Goal: Browse casually: Explore the website without a specific task or goal

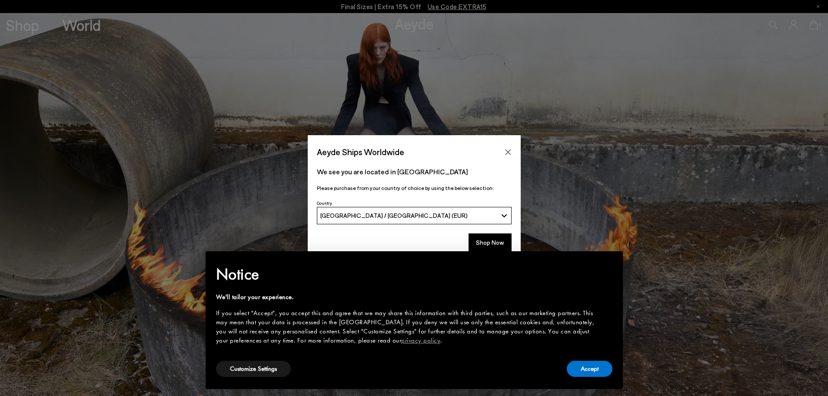
drag, startPoint x: 513, startPoint y: 152, endPoint x: 505, endPoint y: 148, distance: 8.9
click at [513, 152] on button "Close" at bounding box center [508, 152] width 13 height 13
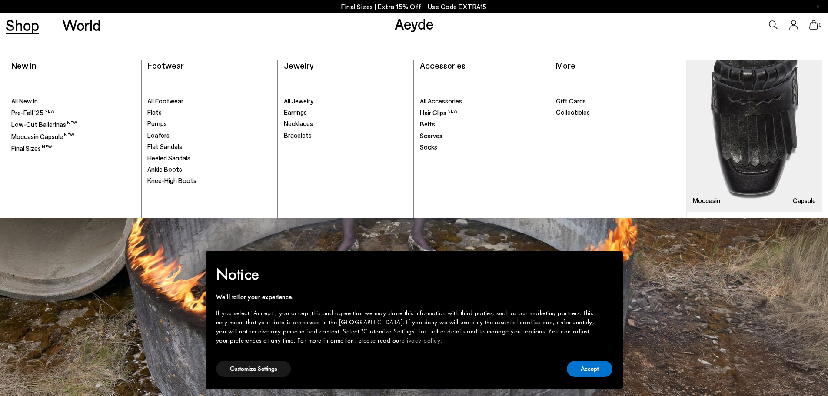
click at [161, 123] on span "Pumps" at bounding box center [157, 124] width 20 height 8
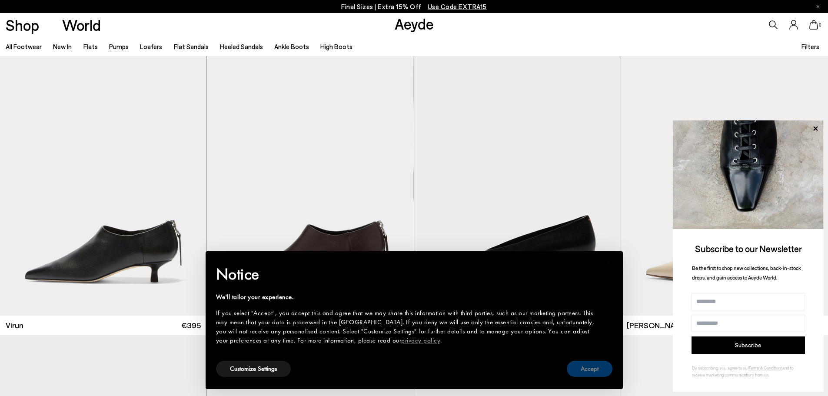
click at [595, 373] on button "Accept" at bounding box center [590, 369] width 46 height 16
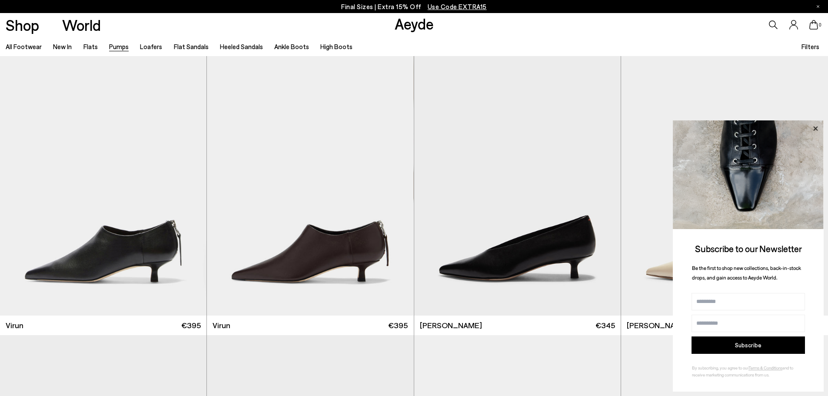
click at [814, 127] on icon at bounding box center [815, 128] width 4 height 4
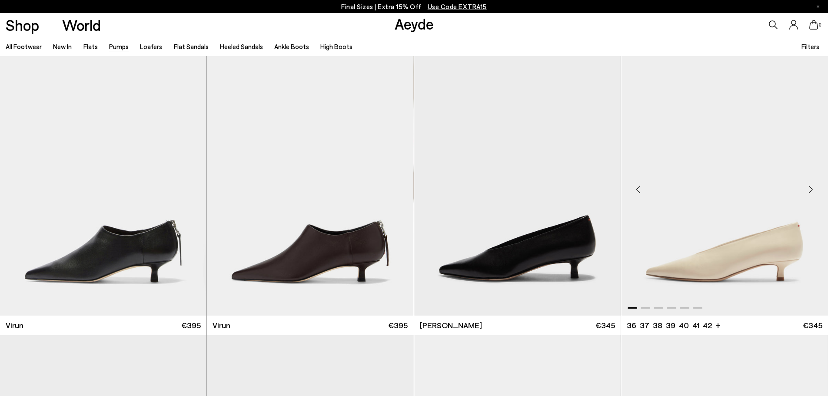
click at [807, 185] on div "Next slide" at bounding box center [810, 189] width 26 height 26
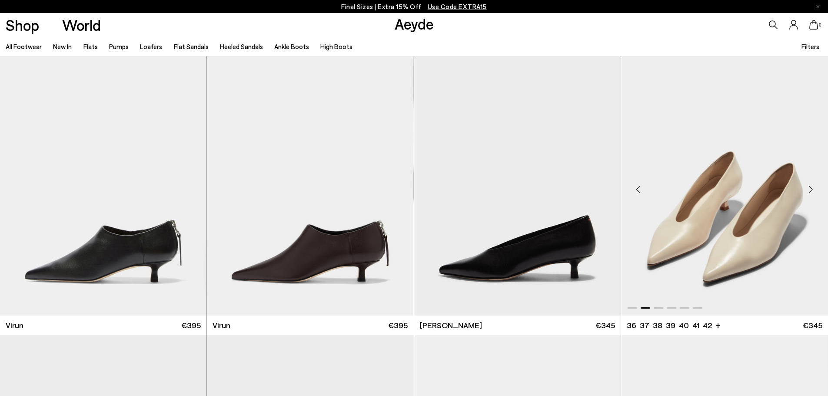
click at [807, 185] on div "Next slide" at bounding box center [810, 189] width 26 height 26
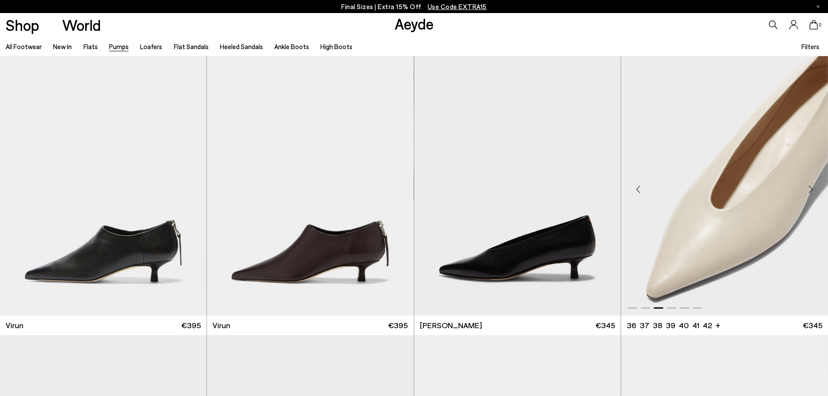
click at [807, 185] on div "Next slide" at bounding box center [810, 189] width 26 height 26
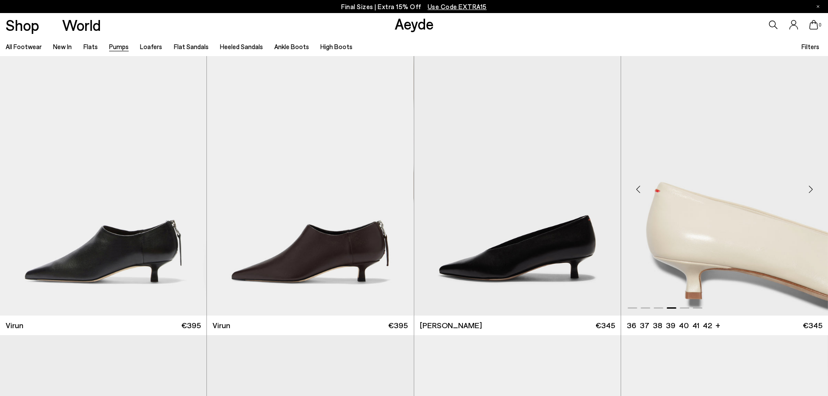
click at [807, 185] on div "Next slide" at bounding box center [810, 189] width 26 height 26
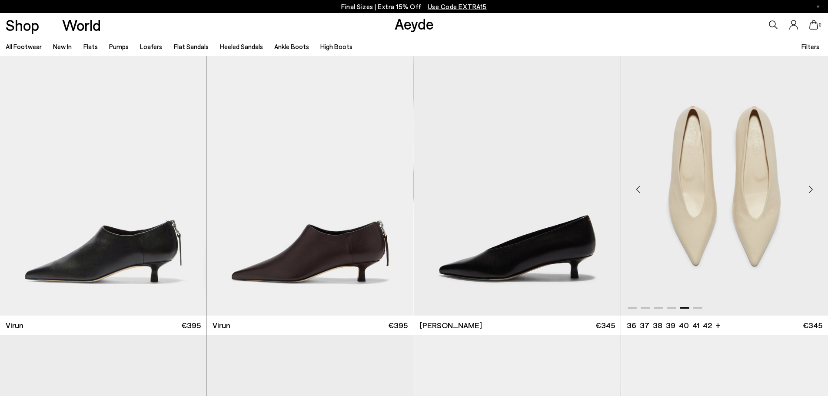
click at [807, 185] on div "Next slide" at bounding box center [810, 189] width 26 height 26
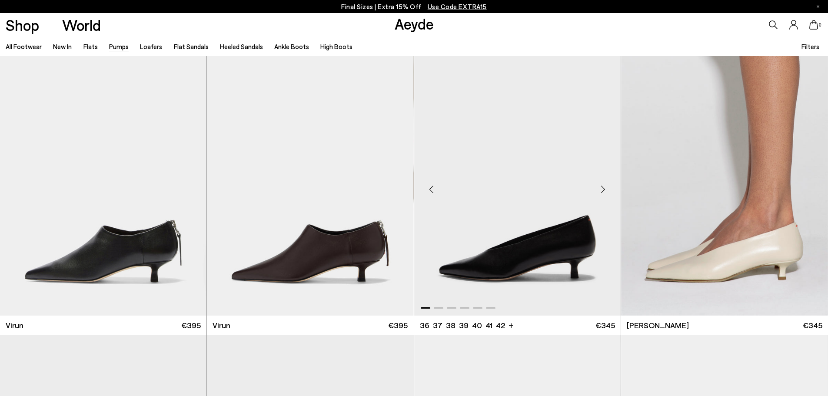
click at [430, 189] on div "Previous slide" at bounding box center [431, 189] width 26 height 26
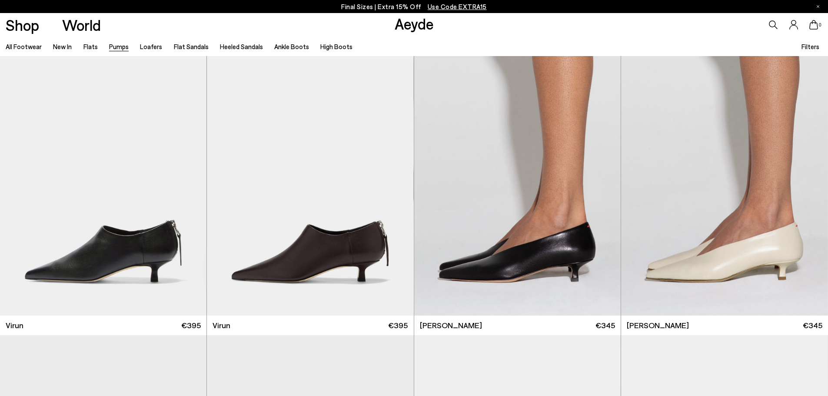
scroll to position [217, 0]
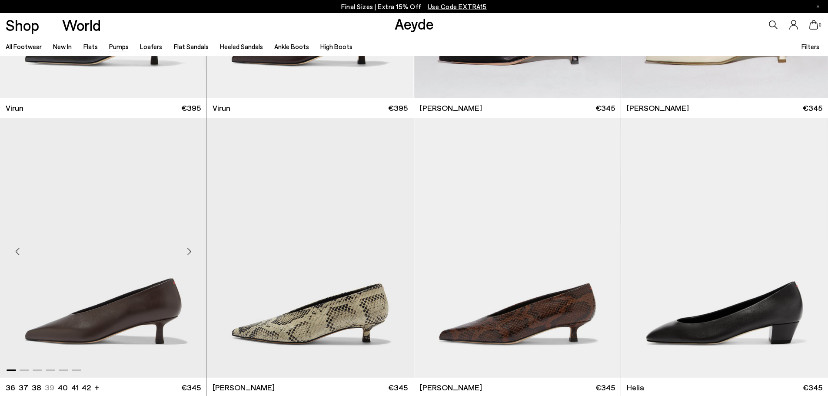
click at [19, 254] on div "Previous slide" at bounding box center [17, 251] width 26 height 26
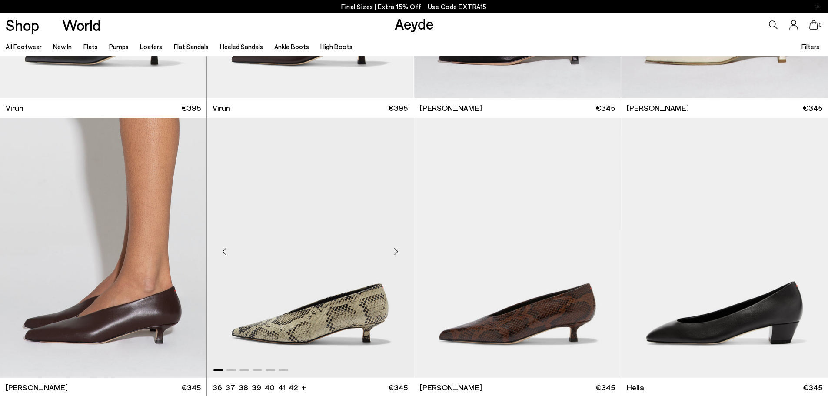
click at [219, 255] on div "Previous slide" at bounding box center [224, 251] width 26 height 26
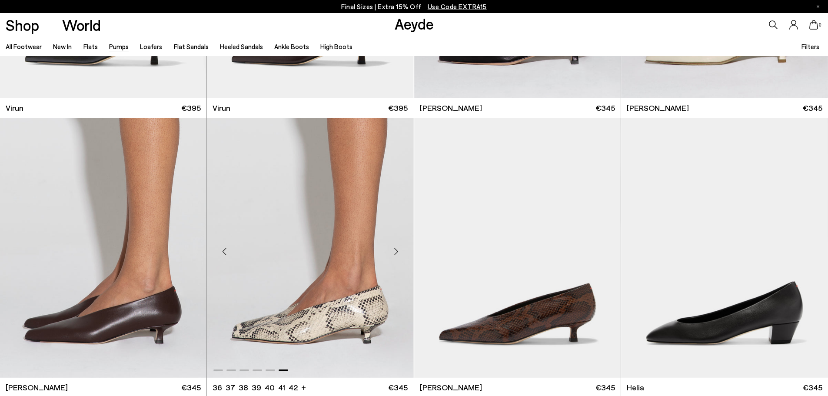
click at [219, 255] on div "Previous slide" at bounding box center [224, 251] width 26 height 26
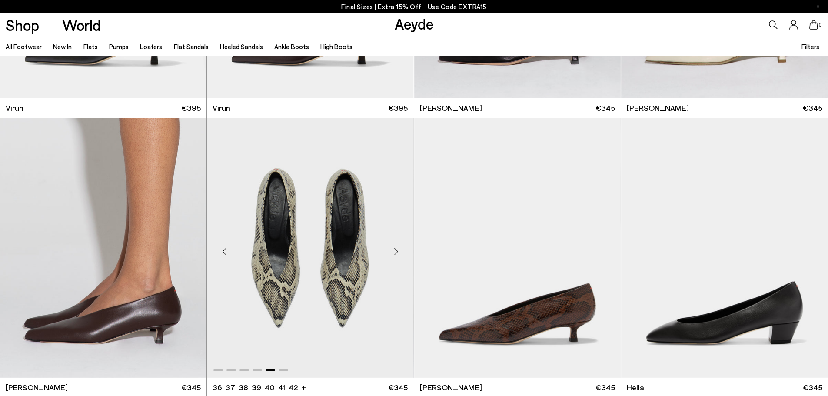
click at [219, 255] on div "Previous slide" at bounding box center [224, 251] width 26 height 26
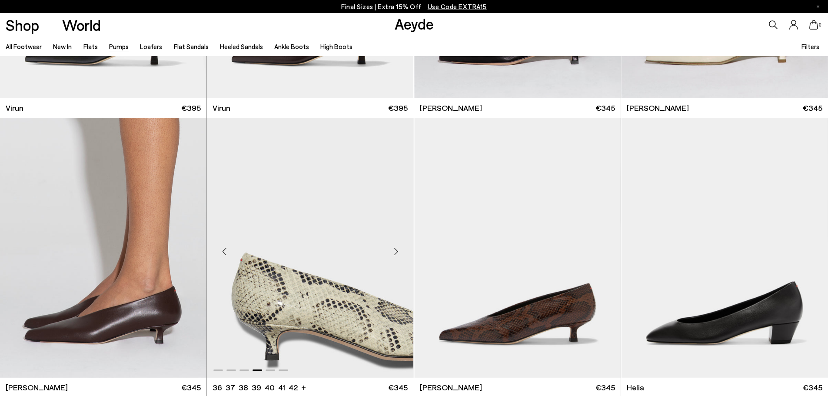
click at [219, 255] on div "Previous slide" at bounding box center [224, 251] width 26 height 26
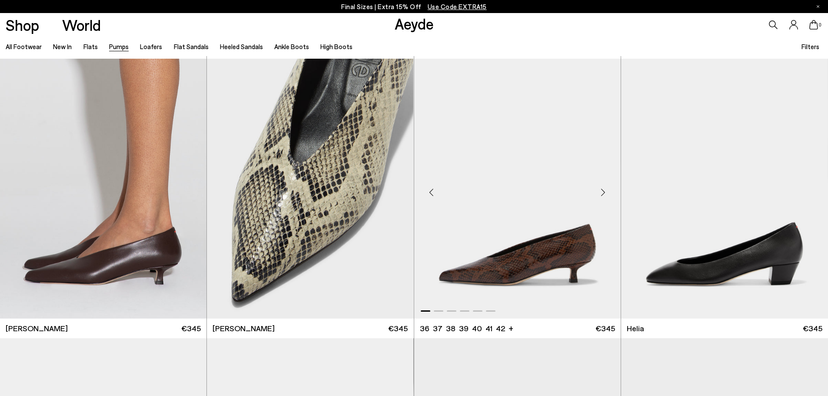
scroll to position [261, 0]
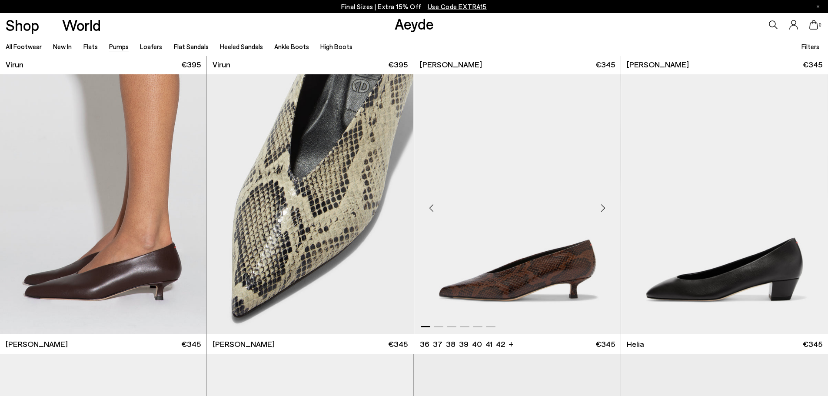
click at [433, 206] on div "Previous slide" at bounding box center [431, 208] width 26 height 26
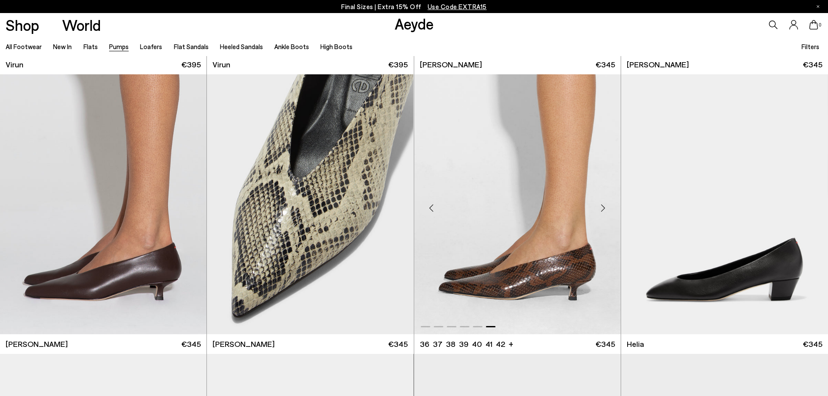
click at [433, 206] on div "Previous slide" at bounding box center [431, 208] width 26 height 26
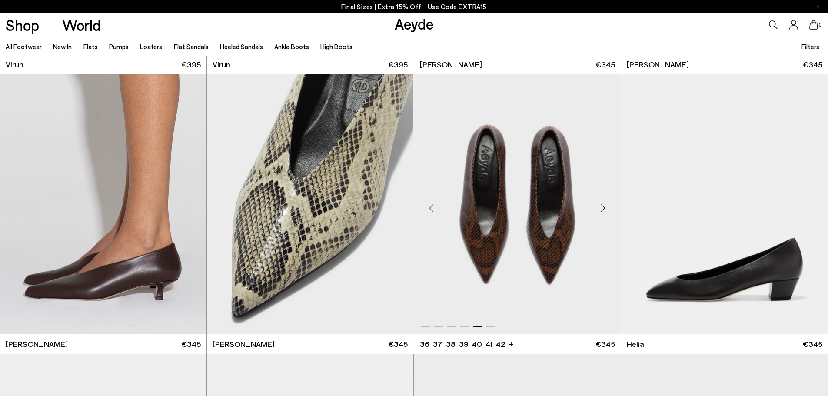
click at [433, 206] on div "Previous slide" at bounding box center [431, 208] width 26 height 26
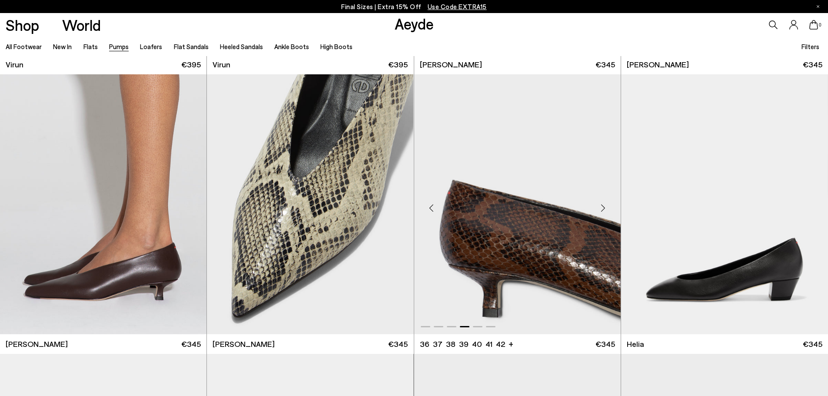
click at [433, 206] on div "Previous slide" at bounding box center [431, 208] width 26 height 26
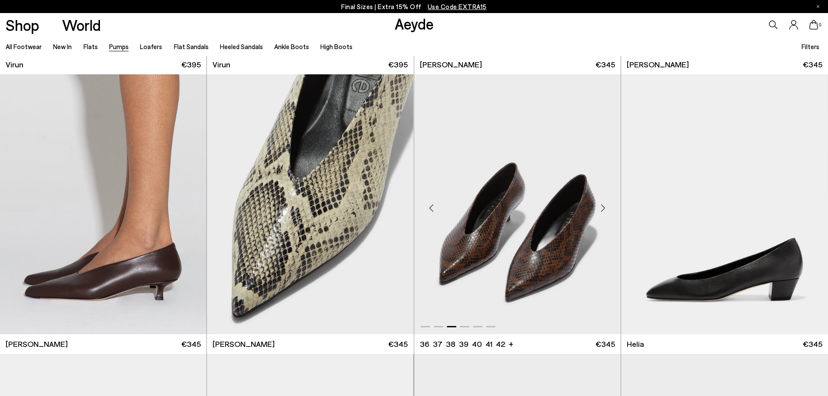
click at [433, 206] on div "Previous slide" at bounding box center [431, 208] width 26 height 26
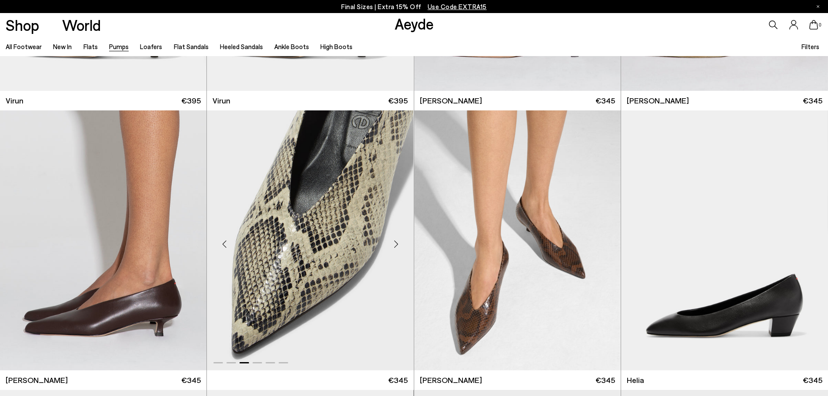
scroll to position [217, 0]
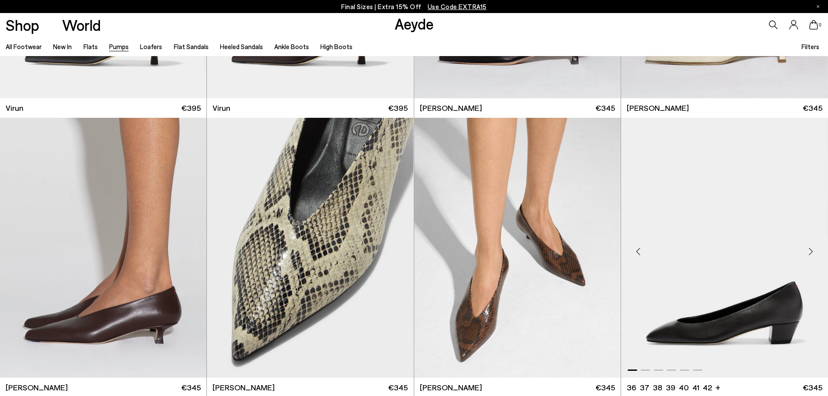
click at [638, 252] on div "Previous slide" at bounding box center [638, 251] width 26 height 26
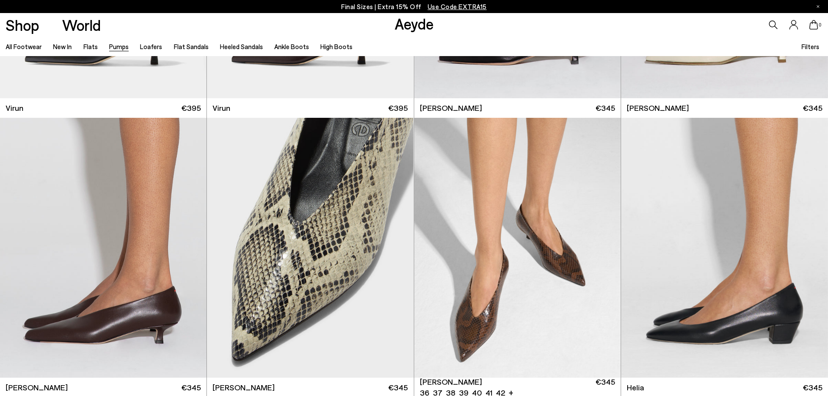
scroll to position [521, 0]
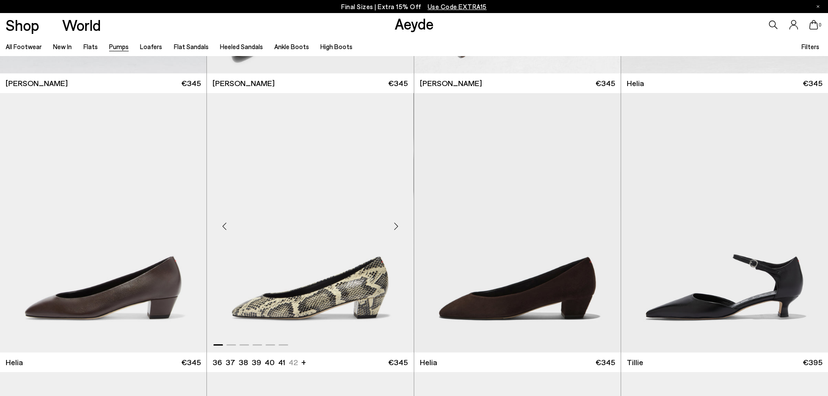
click at [230, 229] on div "Previous slide" at bounding box center [224, 226] width 26 height 26
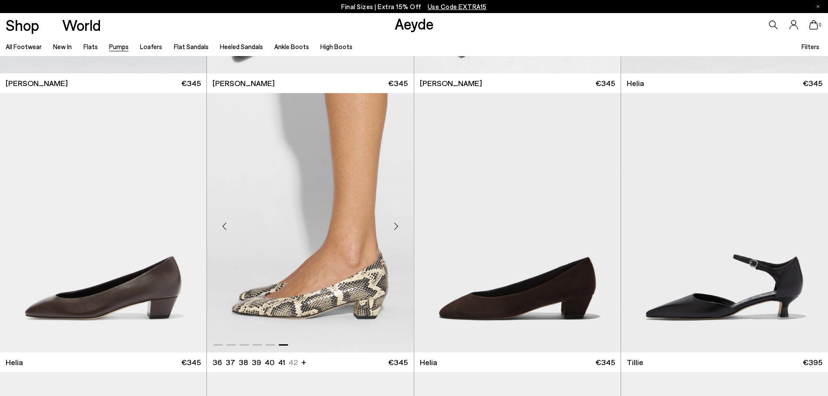
click at [223, 230] on div "Previous slide" at bounding box center [224, 226] width 26 height 26
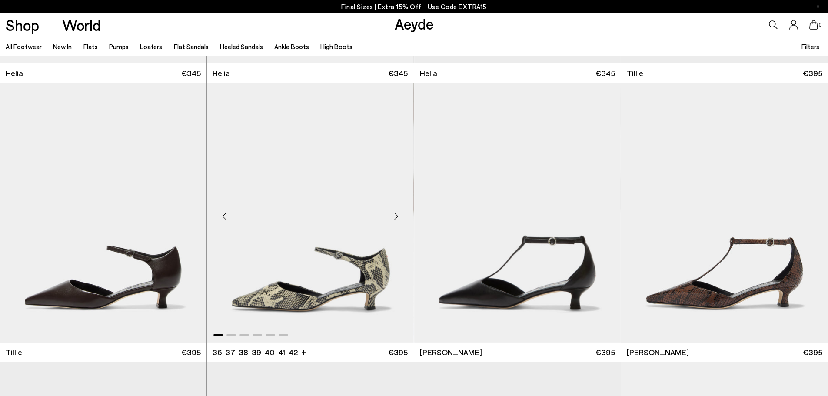
scroll to position [826, 0]
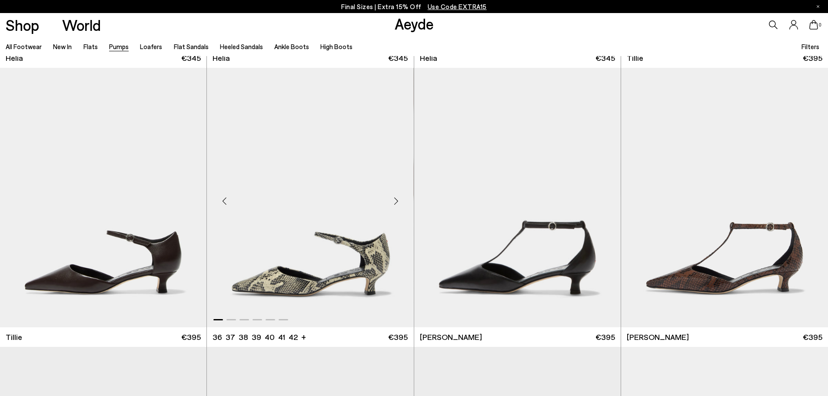
click at [221, 202] on div "Previous slide" at bounding box center [224, 201] width 26 height 26
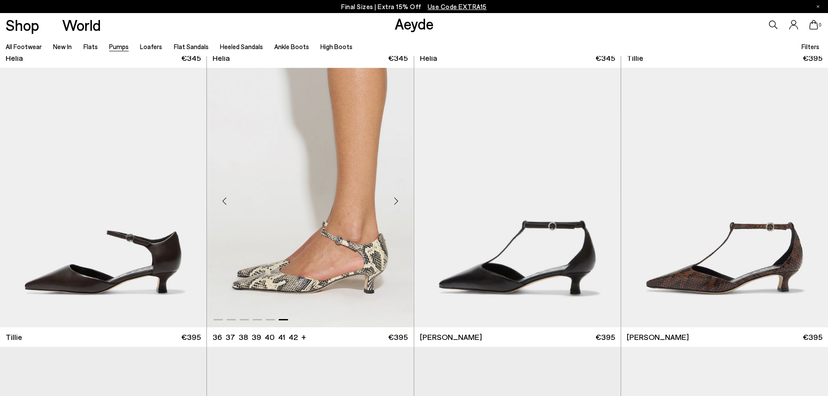
click at [221, 202] on div "Previous slide" at bounding box center [224, 201] width 26 height 26
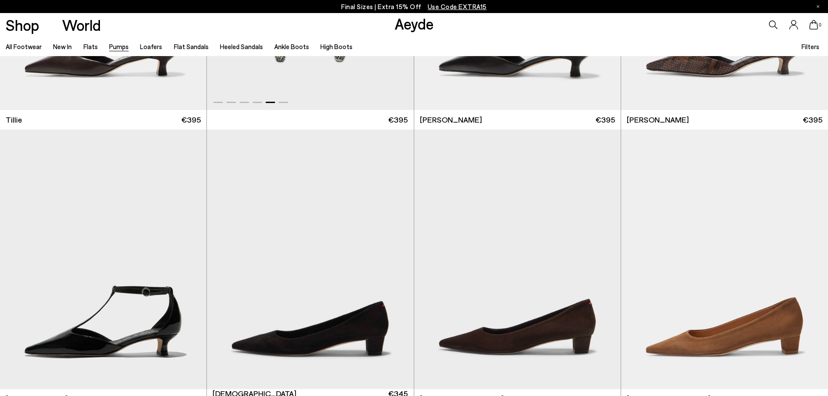
scroll to position [913, 0]
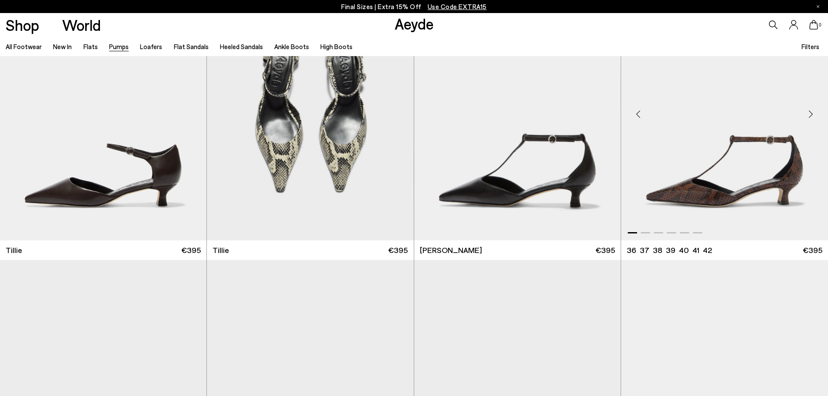
click at [638, 116] on div "Previous slide" at bounding box center [638, 114] width 26 height 26
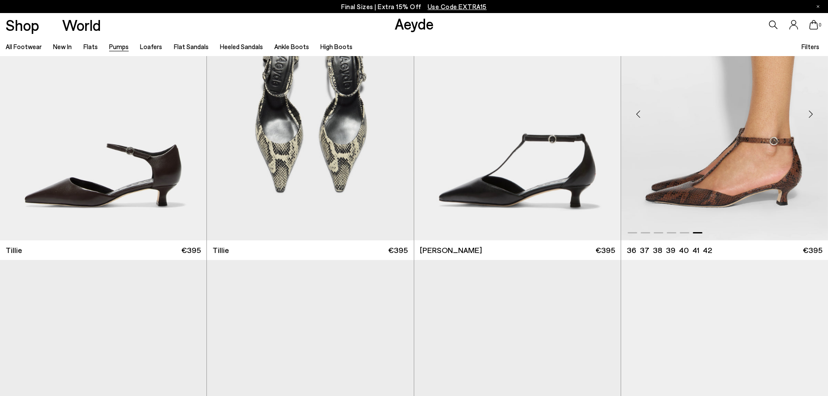
click at [638, 116] on div "Previous slide" at bounding box center [638, 114] width 26 height 26
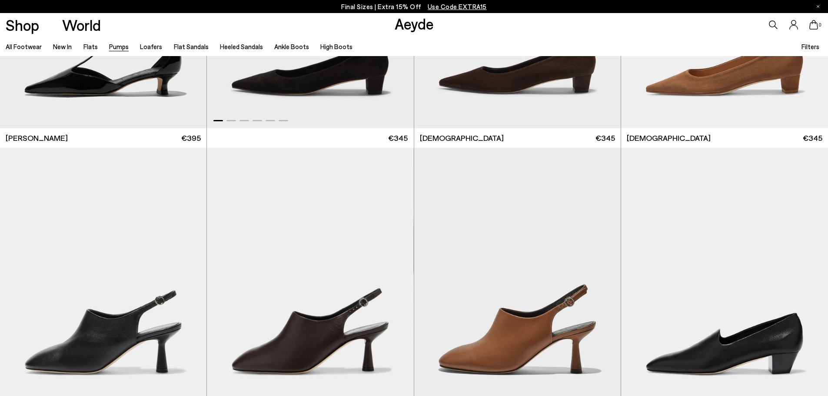
scroll to position [1478, 0]
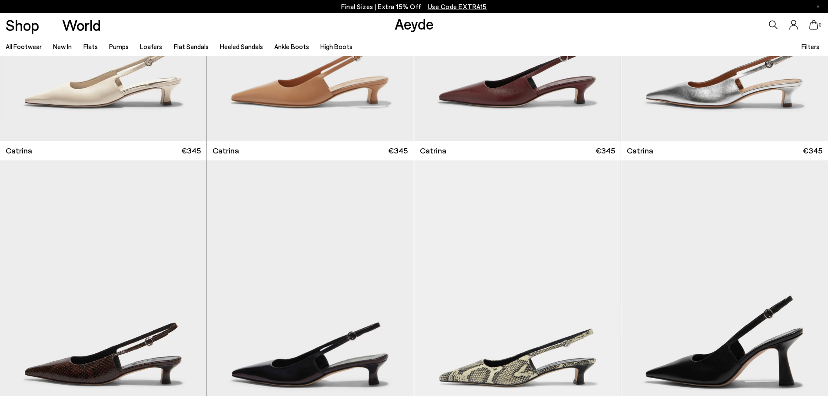
scroll to position [3042, 0]
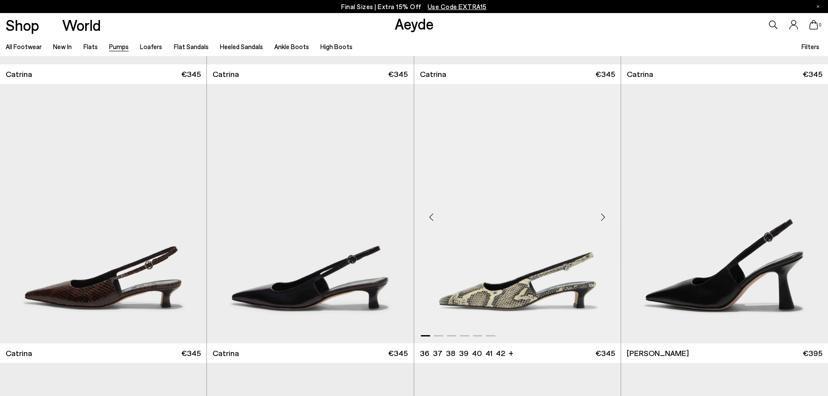
click at [431, 218] on div "Previous slide" at bounding box center [431, 217] width 26 height 26
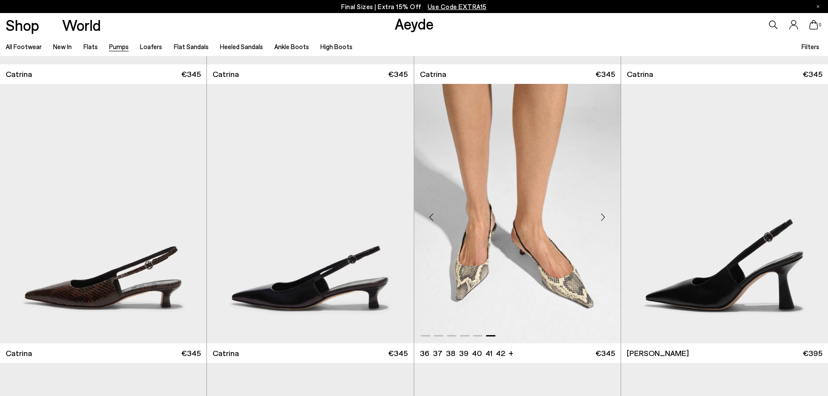
click at [431, 218] on div "Previous slide" at bounding box center [431, 217] width 26 height 26
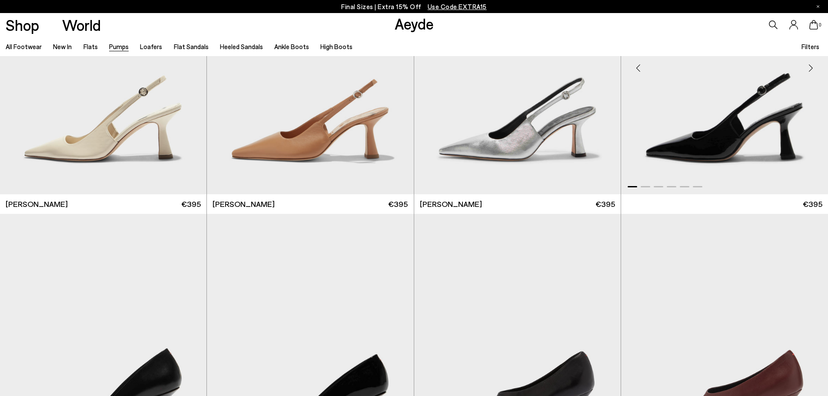
scroll to position [3346, 0]
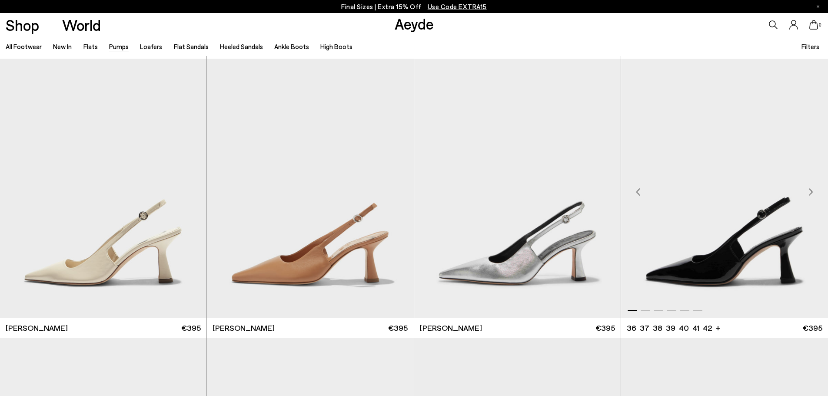
click at [637, 189] on div "Previous slide" at bounding box center [638, 192] width 26 height 26
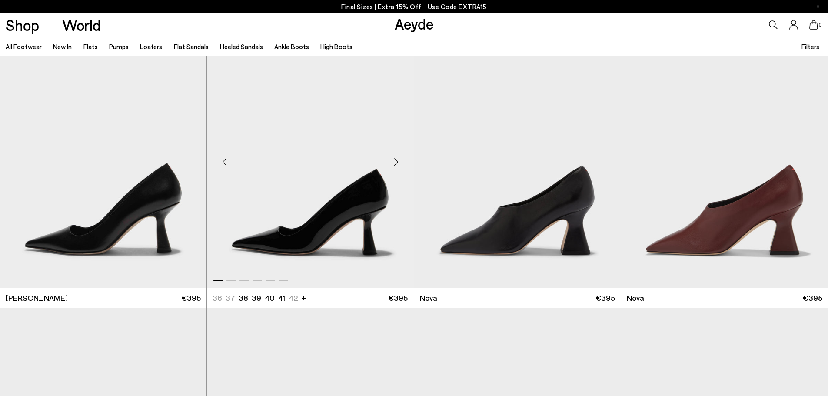
scroll to position [3694, 0]
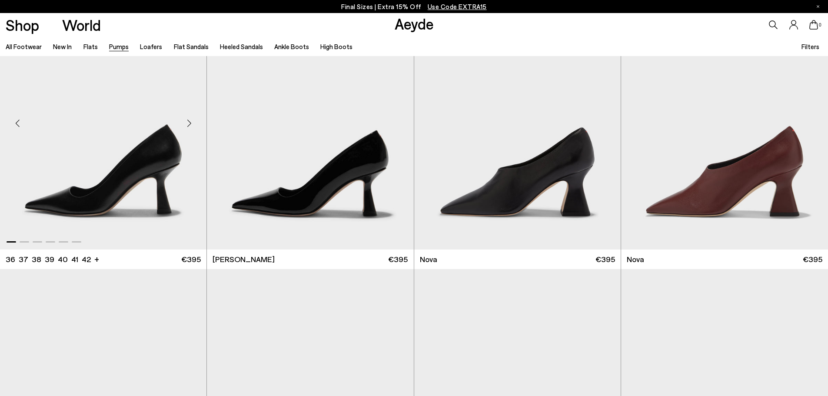
click at [18, 122] on div "Previous slide" at bounding box center [17, 123] width 26 height 26
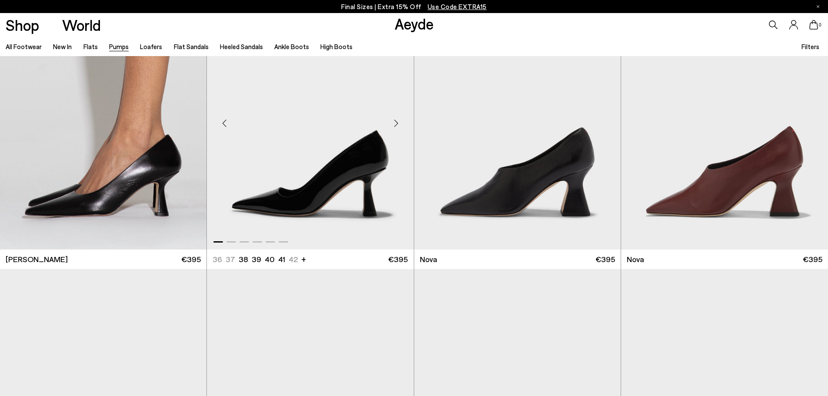
click at [225, 124] on div "Previous slide" at bounding box center [224, 123] width 26 height 26
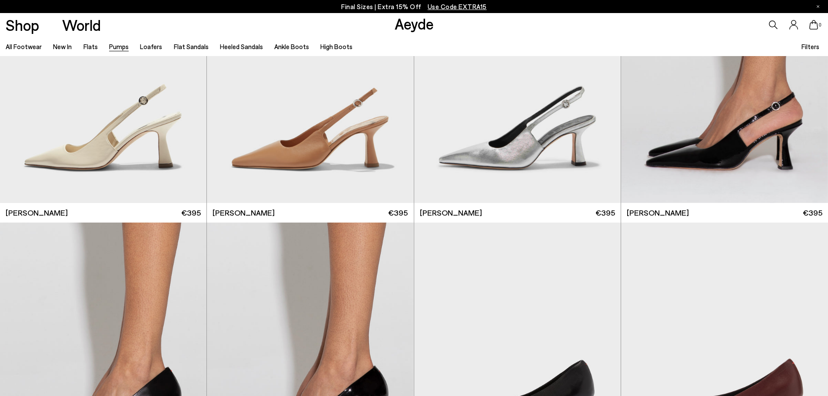
scroll to position [3607, 0]
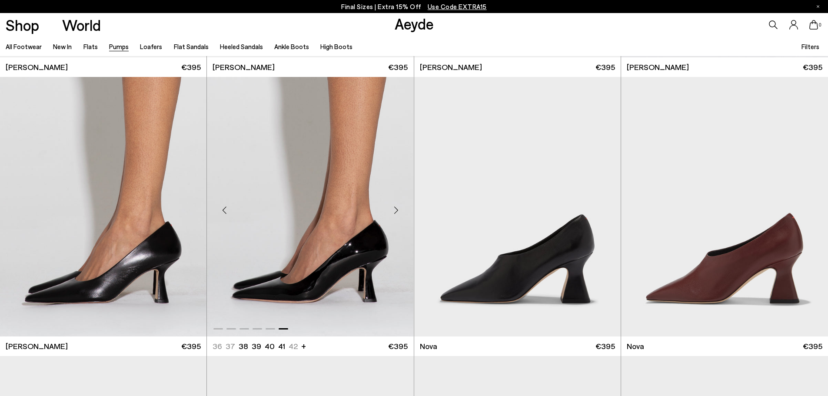
click at [226, 209] on div "Previous slide" at bounding box center [224, 210] width 26 height 26
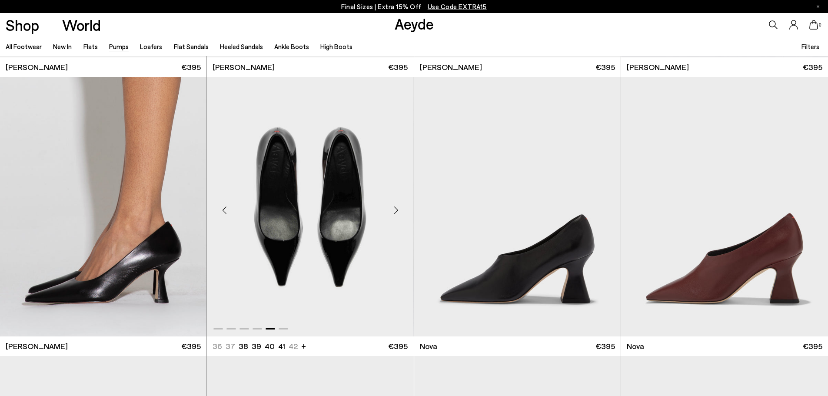
click at [226, 209] on div "Previous slide" at bounding box center [224, 210] width 26 height 26
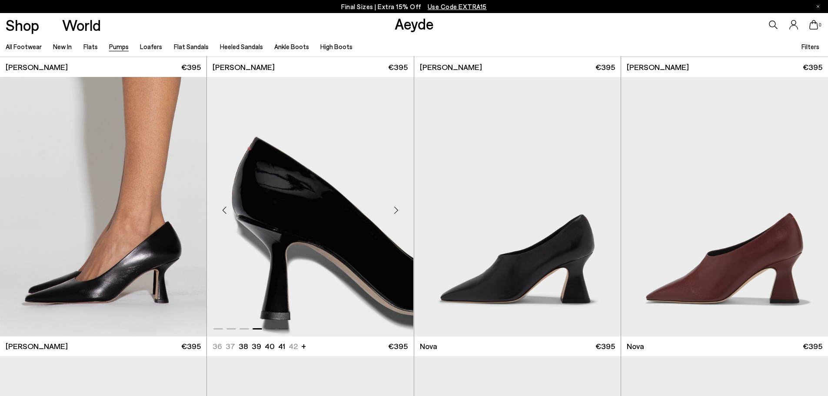
click at [226, 209] on div "Previous slide" at bounding box center [224, 210] width 26 height 26
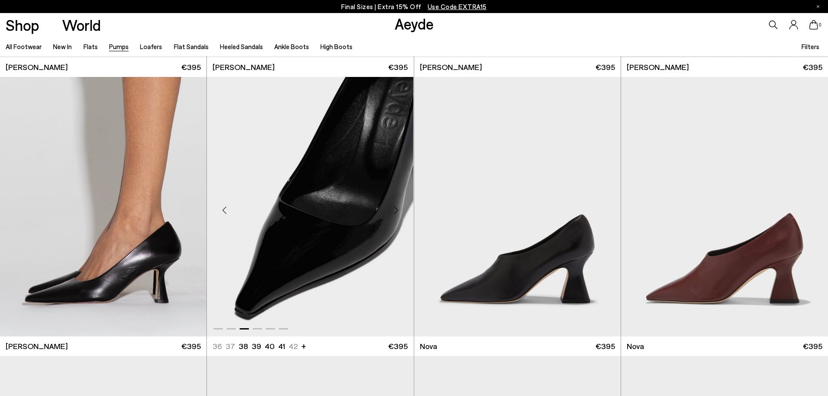
click at [226, 209] on div "Previous slide" at bounding box center [224, 210] width 26 height 26
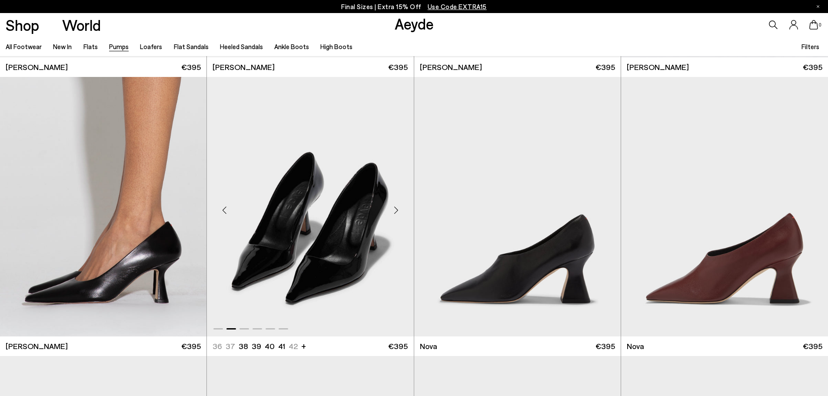
click at [226, 209] on div "Previous slide" at bounding box center [224, 210] width 26 height 26
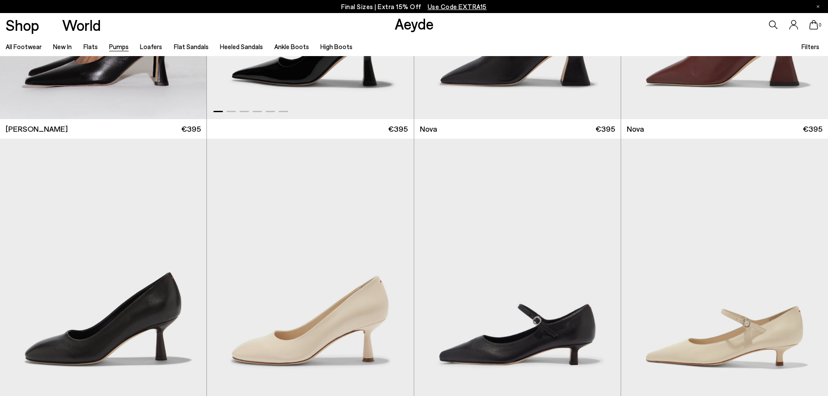
scroll to position [3911, 0]
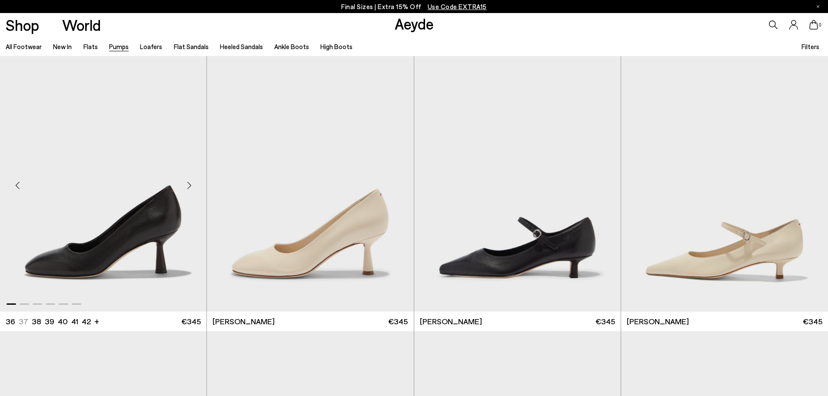
click at [19, 184] on div "Previous slide" at bounding box center [17, 185] width 26 height 26
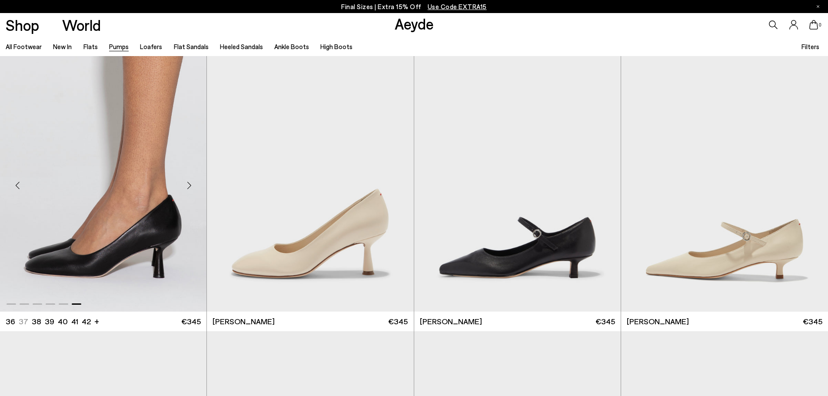
click at [19, 184] on div "Previous slide" at bounding box center [17, 185] width 26 height 26
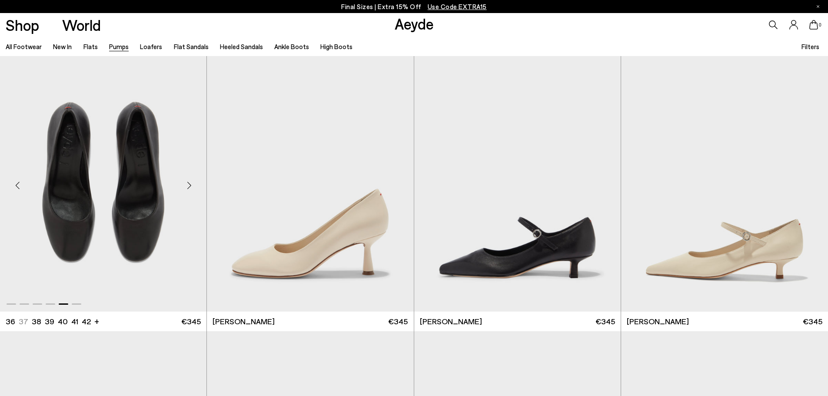
click at [19, 184] on div "Previous slide" at bounding box center [17, 185] width 26 height 26
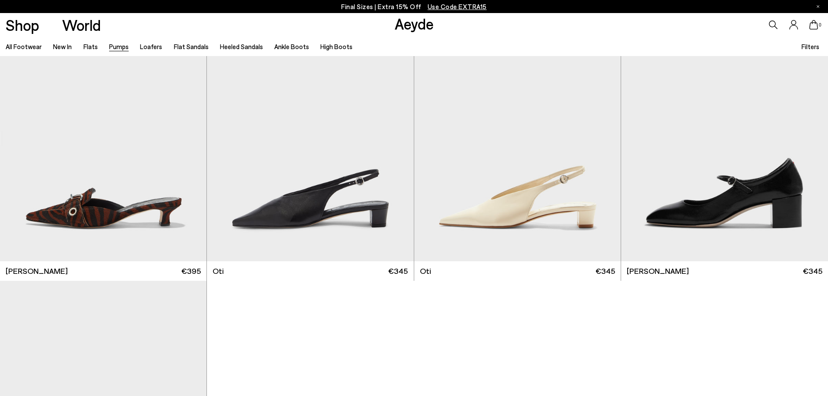
scroll to position [4693, 0]
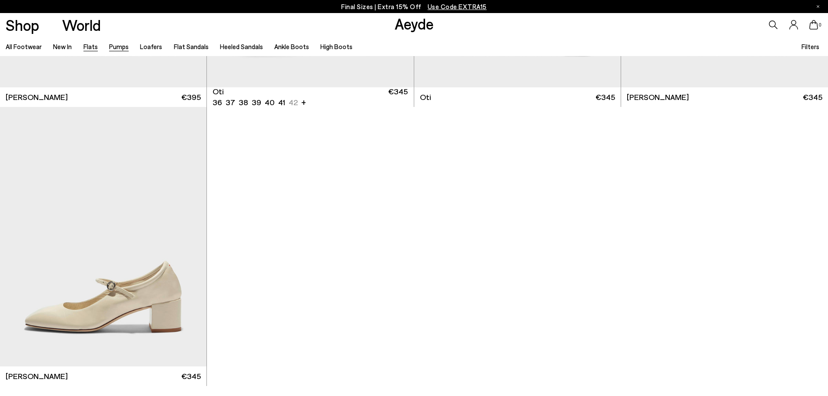
click at [84, 47] on link "Flats" at bounding box center [90, 47] width 14 height 8
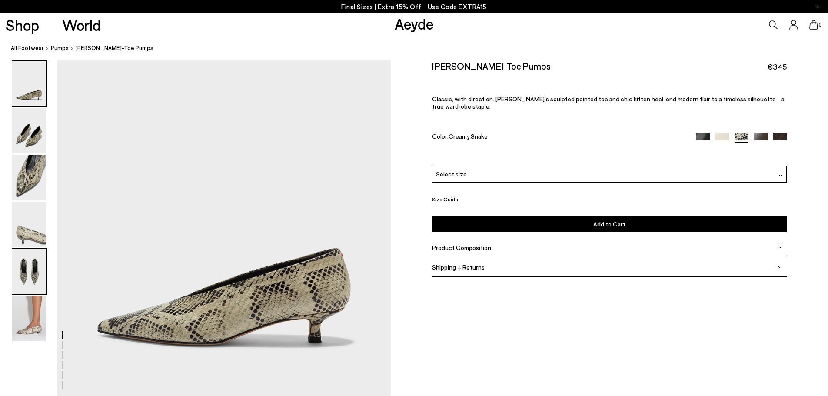
click at [30, 279] on img at bounding box center [29, 272] width 34 height 46
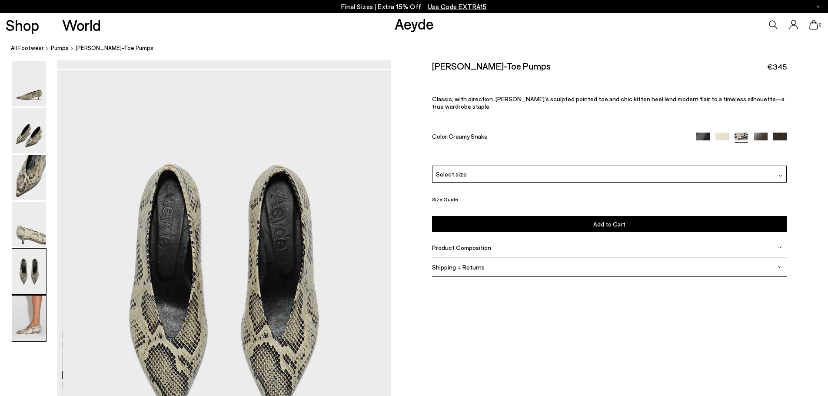
scroll to position [1674, 0]
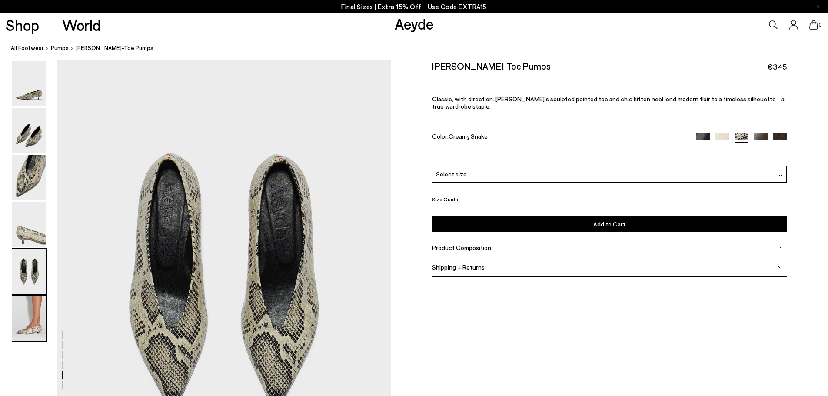
click at [27, 320] on img at bounding box center [29, 319] width 34 height 46
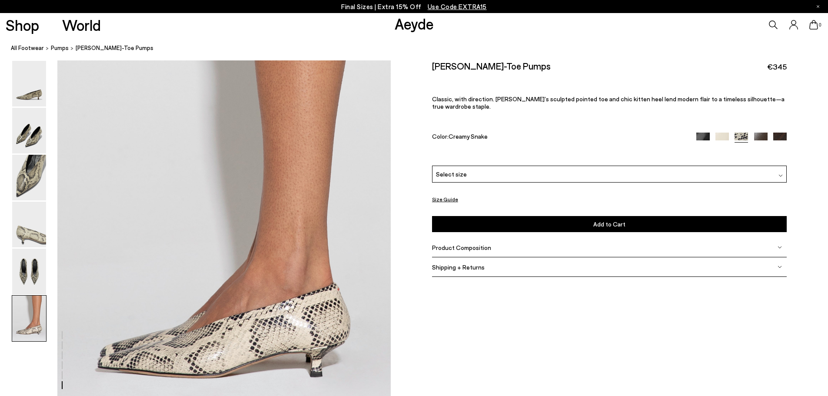
scroll to position [2179, 0]
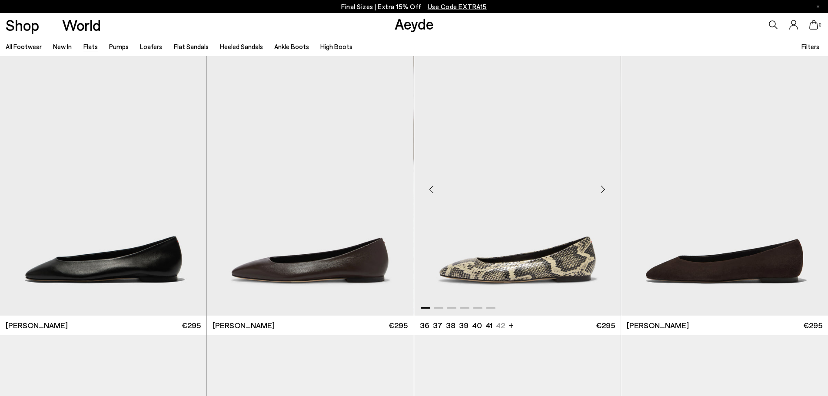
click at [433, 190] on div "Previous slide" at bounding box center [431, 189] width 26 height 26
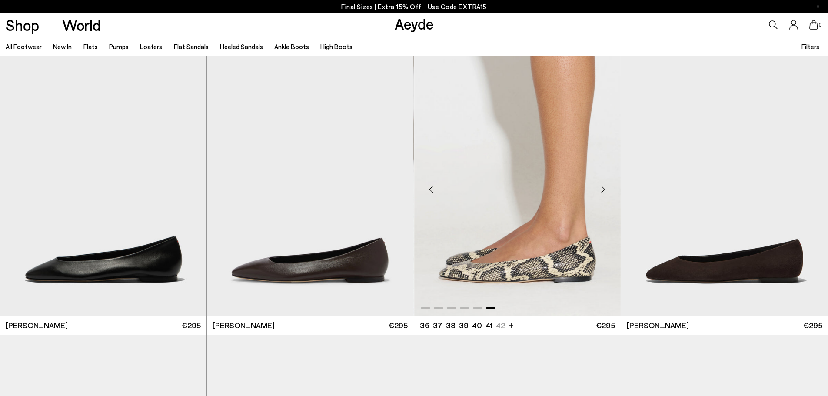
click at [433, 190] on div "Previous slide" at bounding box center [431, 189] width 26 height 26
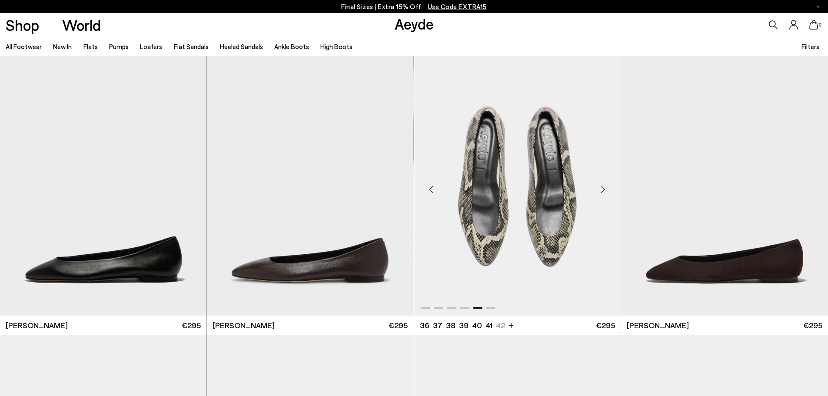
click at [433, 190] on div "Previous slide" at bounding box center [431, 189] width 26 height 26
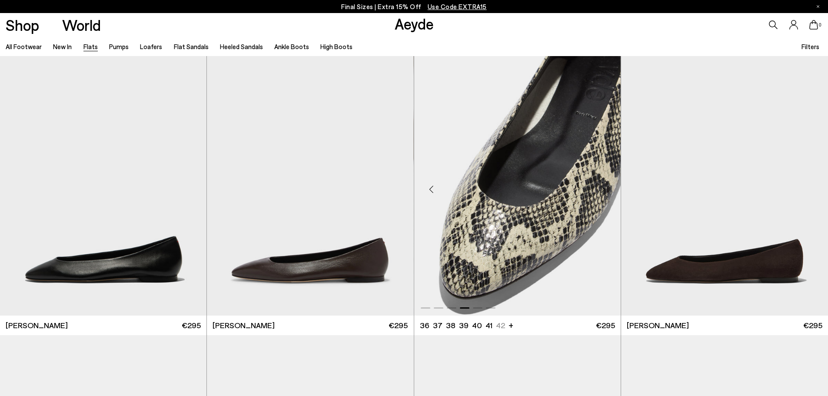
click at [435, 189] on div "Previous slide" at bounding box center [431, 189] width 26 height 26
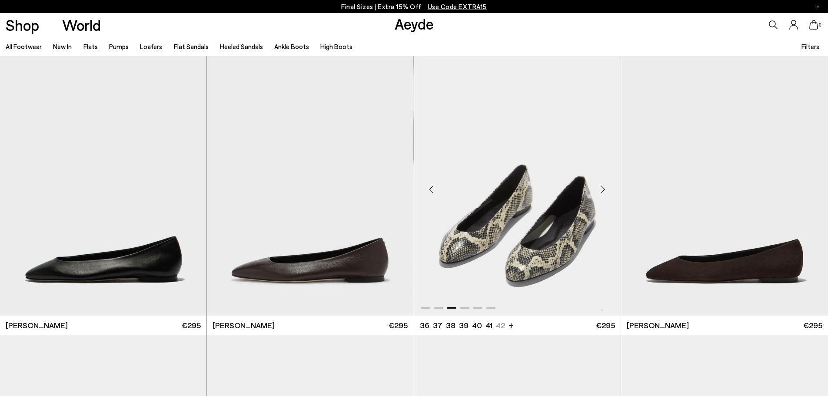
click at [435, 189] on div "Previous slide" at bounding box center [431, 189] width 26 height 26
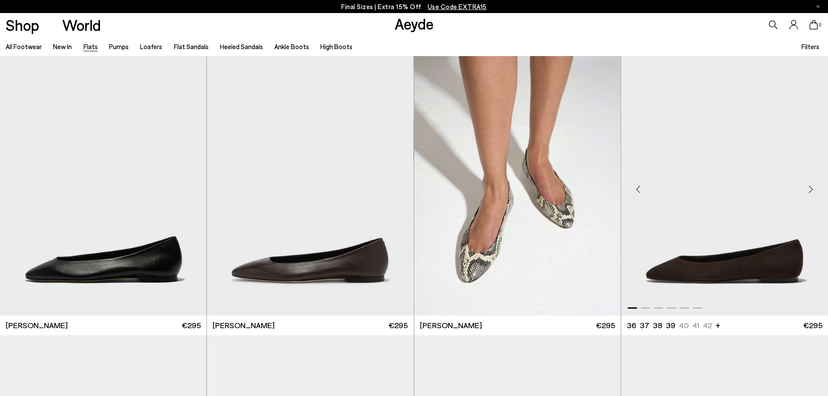
click at [634, 192] on div "Previous slide" at bounding box center [638, 189] width 26 height 26
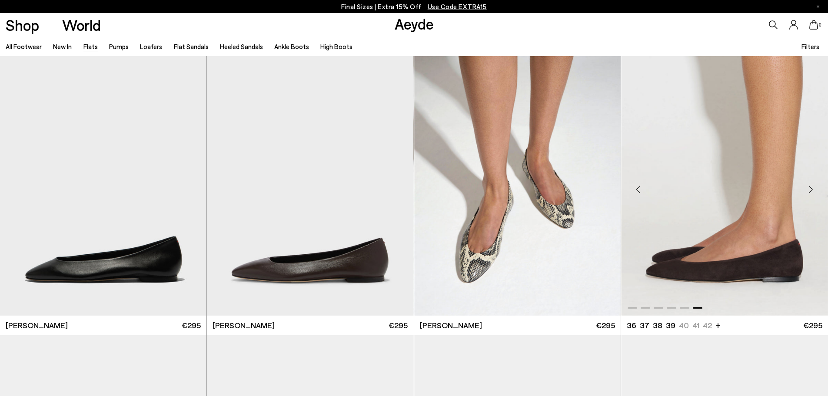
click at [634, 192] on div "Previous slide" at bounding box center [638, 189] width 26 height 26
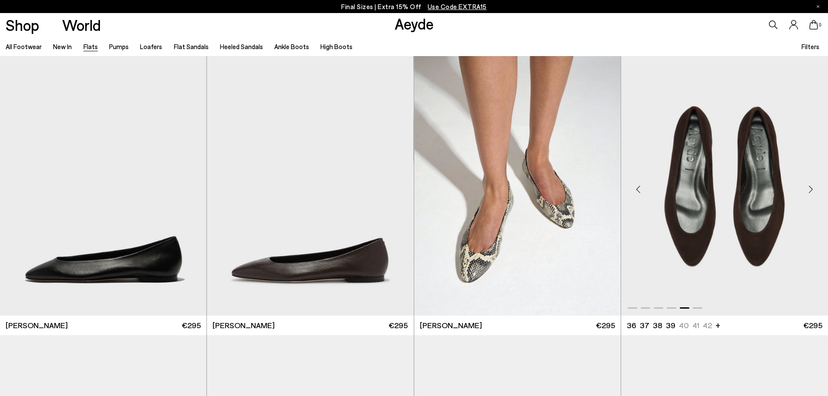
click at [634, 192] on div "Previous slide" at bounding box center [638, 189] width 26 height 26
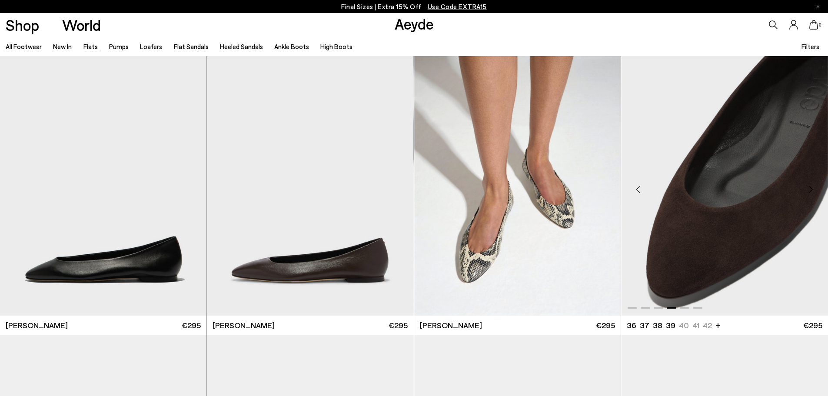
click at [634, 192] on div "Previous slide" at bounding box center [638, 189] width 26 height 26
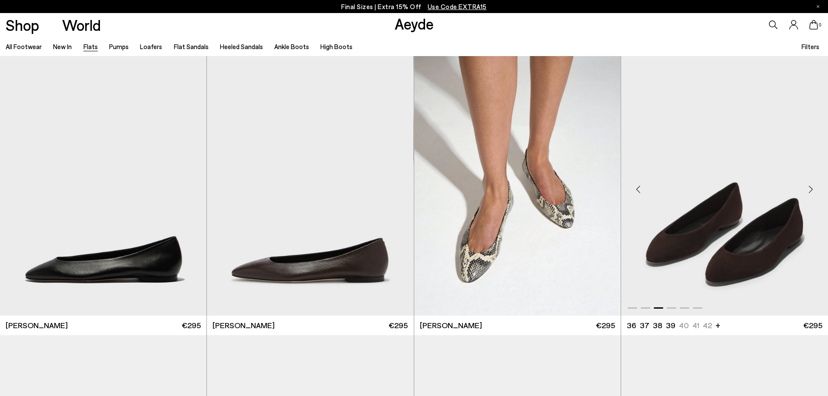
click at [634, 192] on div "Previous slide" at bounding box center [638, 189] width 26 height 26
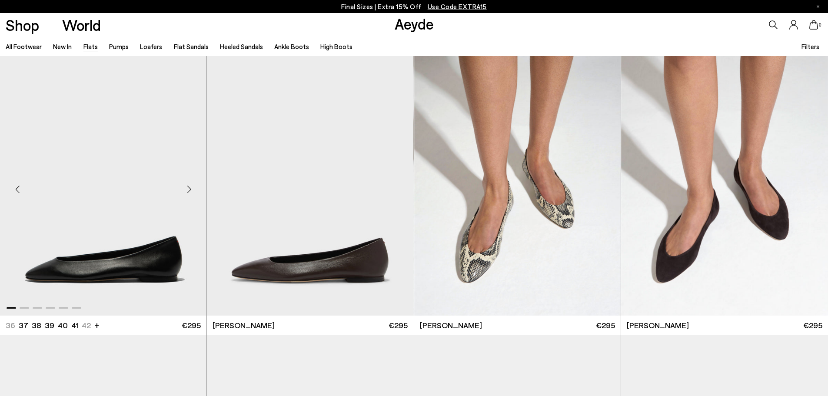
click at [22, 191] on div "Previous slide" at bounding box center [17, 189] width 26 height 26
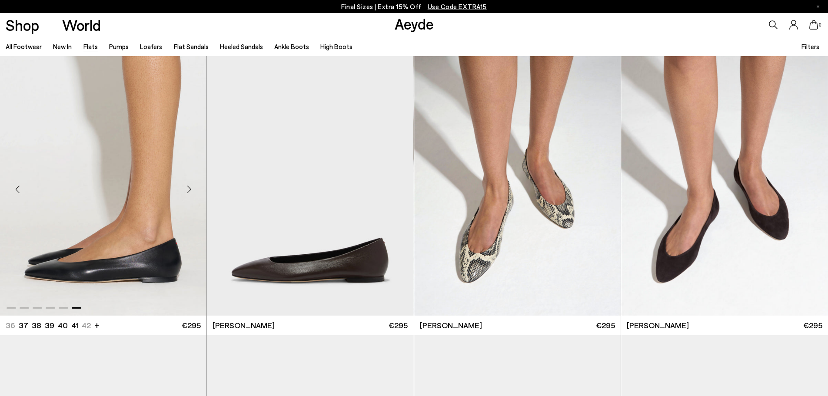
click at [22, 191] on div "Previous slide" at bounding box center [17, 189] width 26 height 26
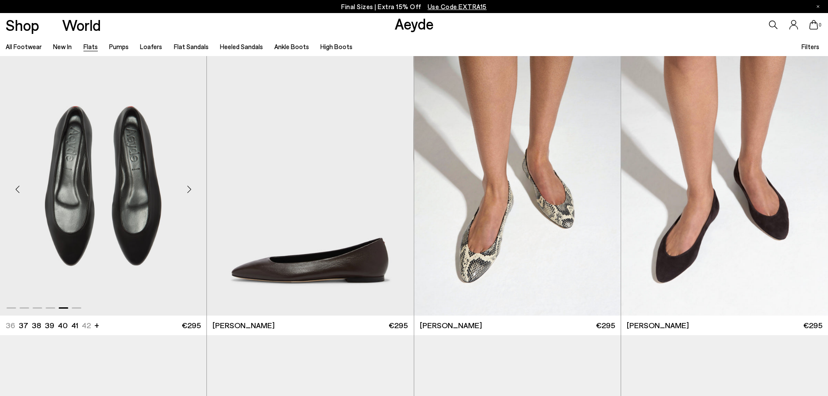
click at [22, 191] on div "Previous slide" at bounding box center [17, 189] width 26 height 26
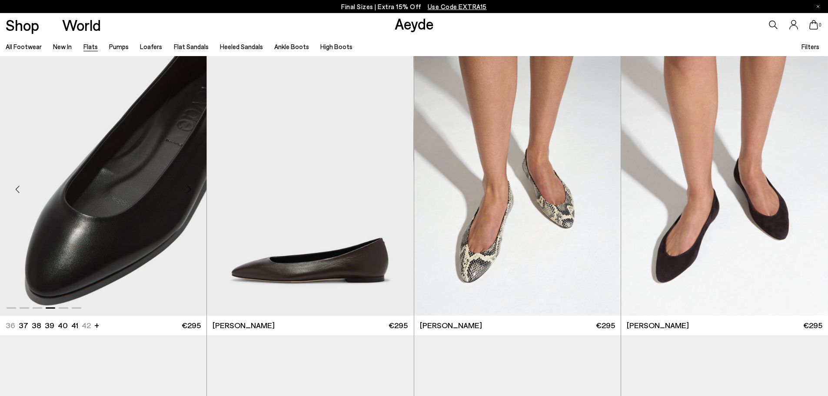
click at [19, 191] on div "Previous slide" at bounding box center [17, 189] width 26 height 26
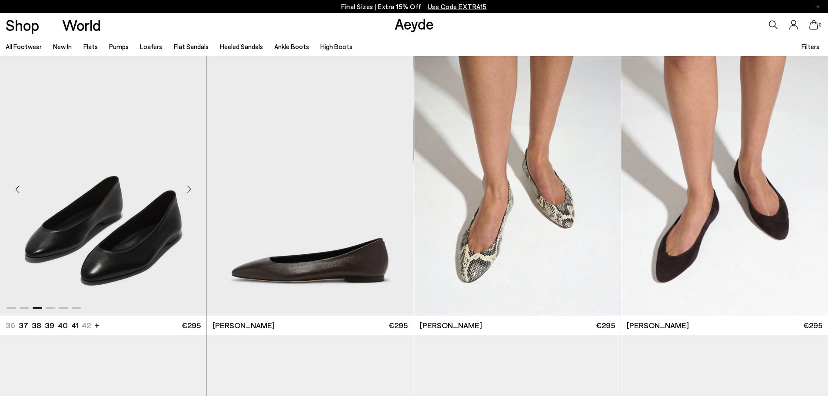
click at [19, 191] on div "Previous slide" at bounding box center [17, 189] width 26 height 26
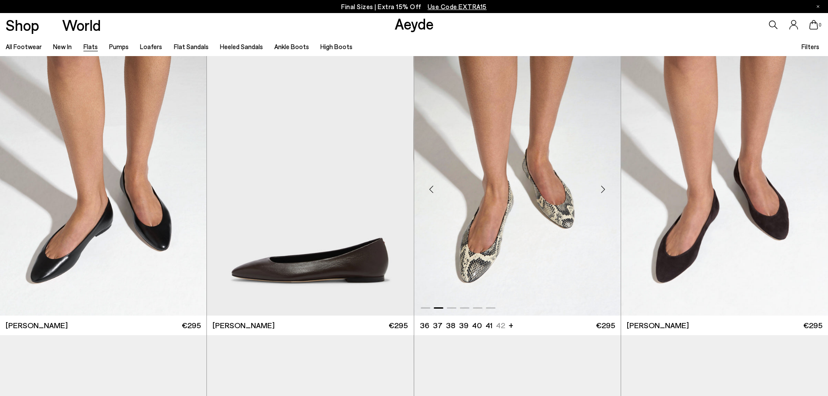
click at [606, 189] on div "Next slide" at bounding box center [603, 189] width 26 height 26
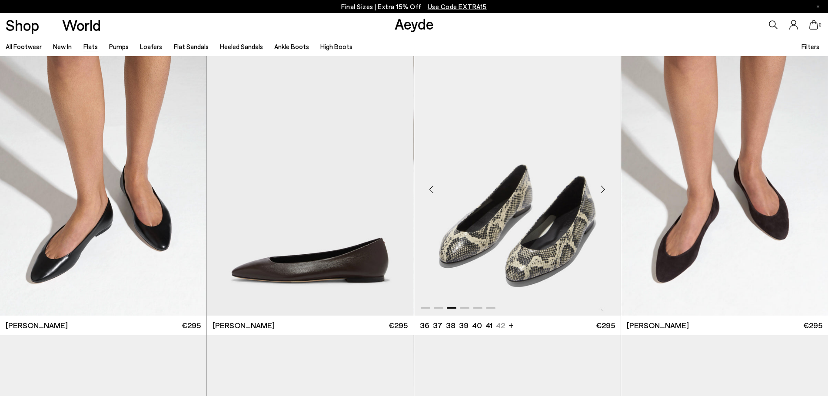
click at [604, 189] on div "Next slide" at bounding box center [603, 189] width 26 height 26
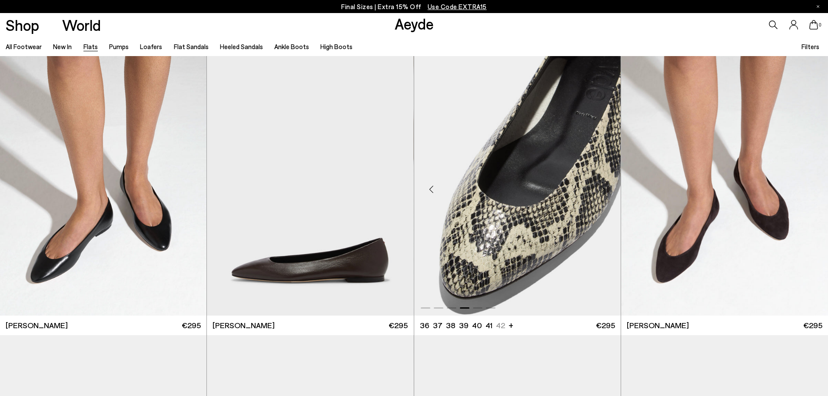
click at [604, 189] on div "Next slide" at bounding box center [603, 189] width 26 height 26
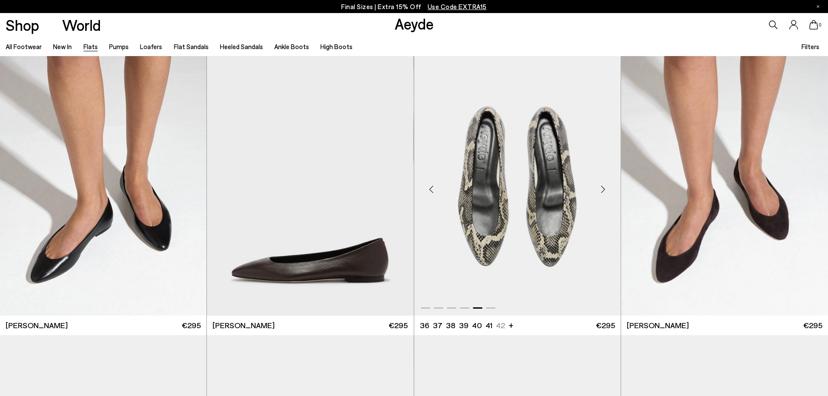
click at [604, 189] on div "Next slide" at bounding box center [603, 189] width 26 height 26
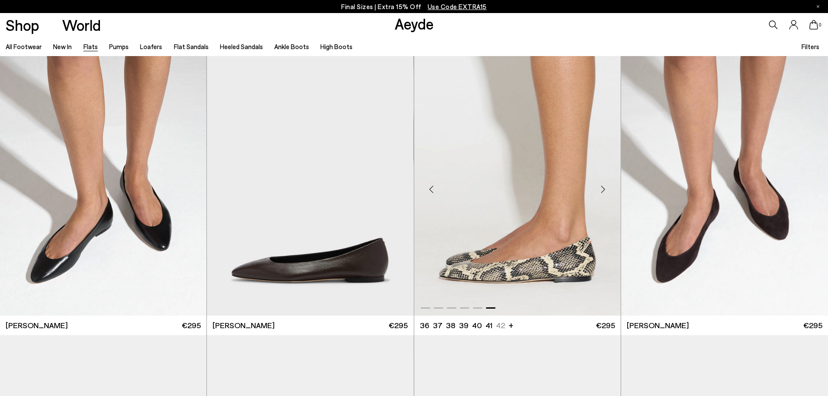
click at [604, 189] on div "Next slide" at bounding box center [603, 189] width 26 height 26
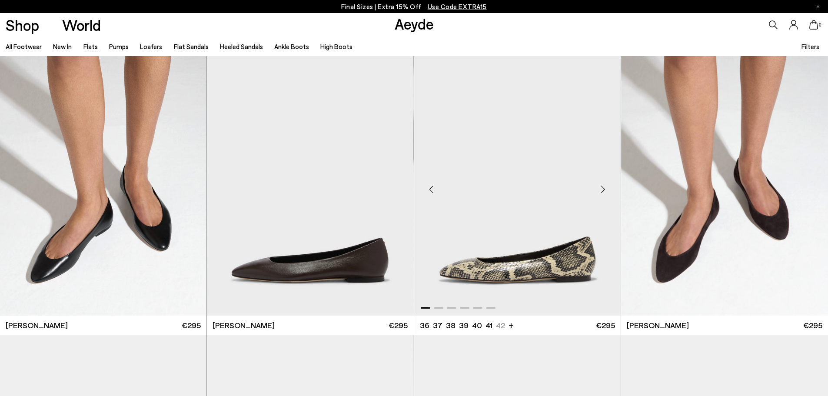
click at [604, 189] on div "Next slide" at bounding box center [603, 189] width 26 height 26
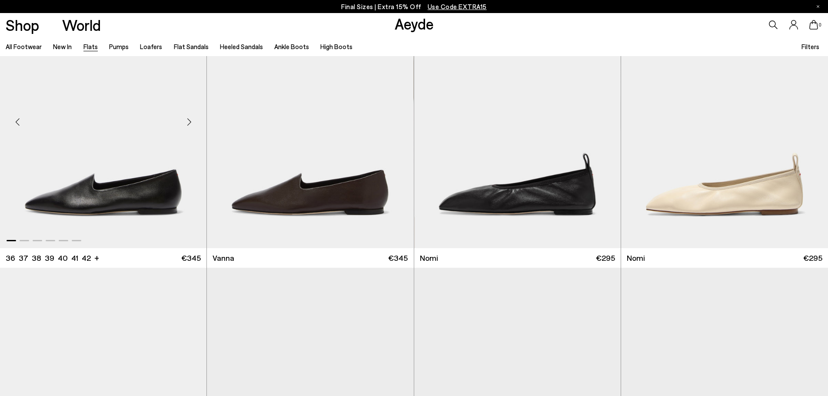
scroll to position [348, 0]
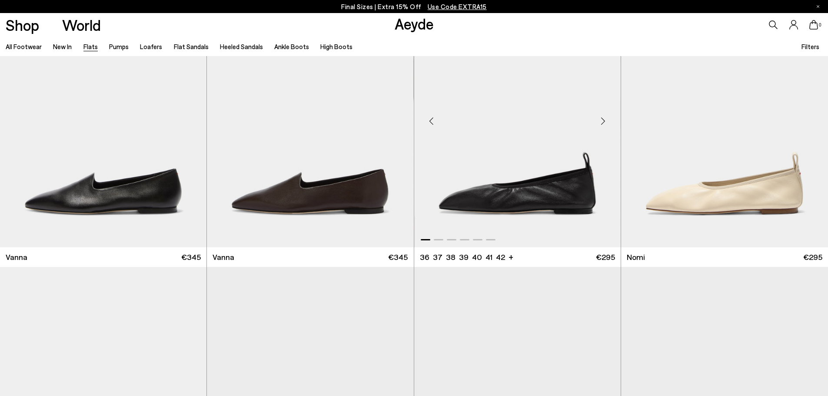
click at [429, 122] on div "Previous slide" at bounding box center [431, 121] width 26 height 26
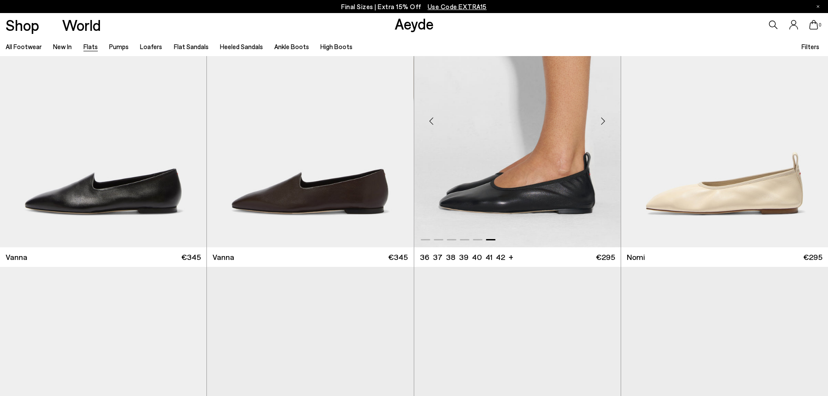
click at [429, 122] on div "Previous slide" at bounding box center [431, 121] width 26 height 26
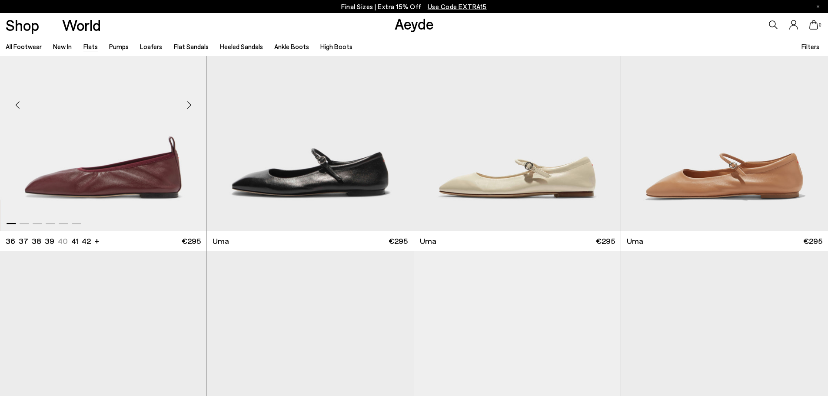
scroll to position [782, 0]
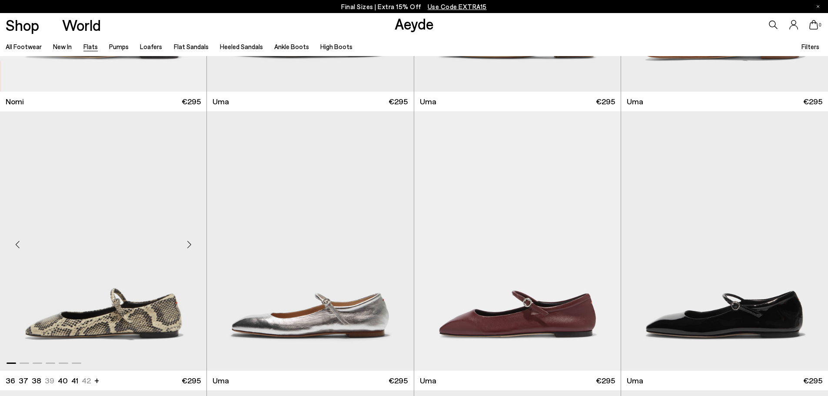
click at [21, 246] on div "Previous slide" at bounding box center [17, 244] width 26 height 26
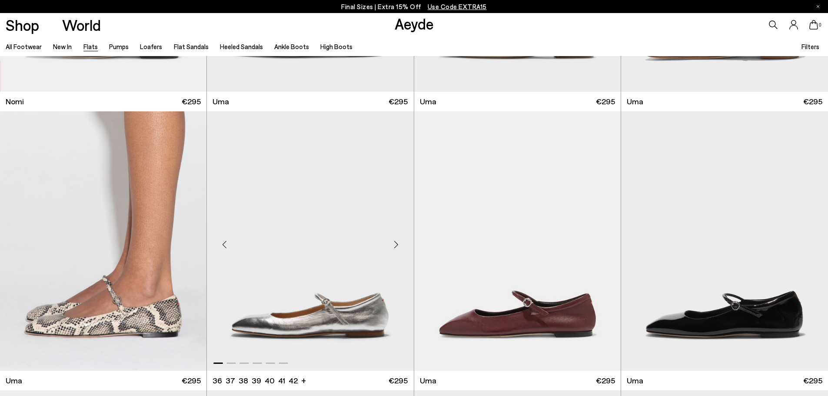
click at [214, 240] on div "Previous slide" at bounding box center [224, 244] width 26 height 26
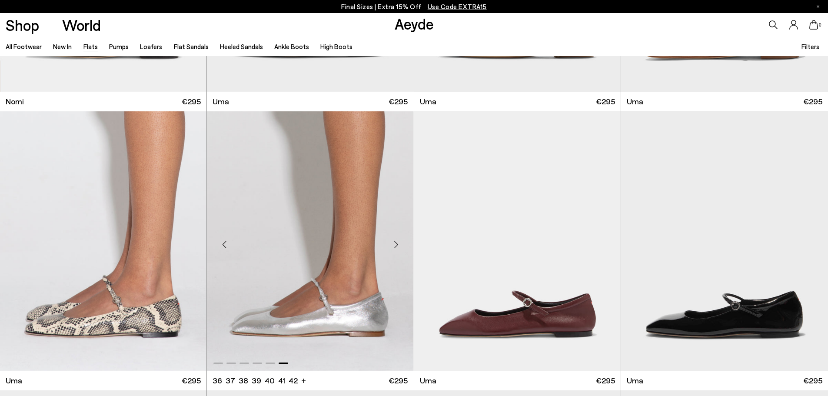
click at [224, 245] on div "Previous slide" at bounding box center [224, 244] width 26 height 26
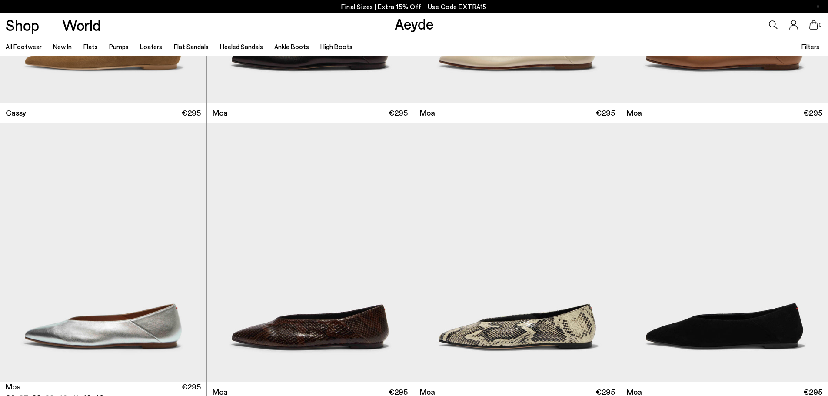
scroll to position [1651, 0]
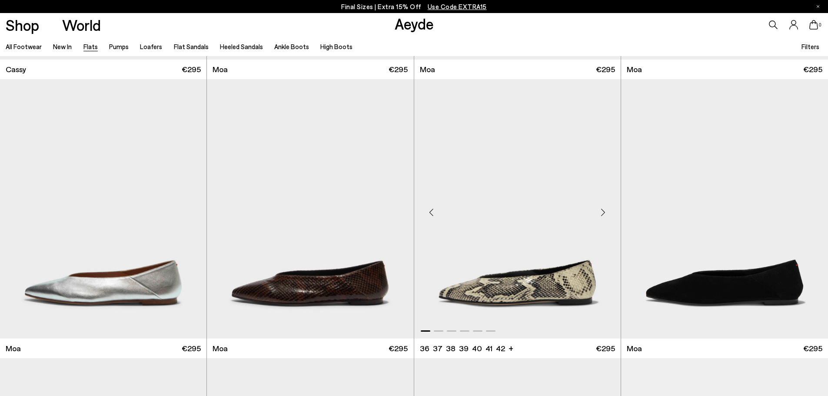
click at [428, 213] on div "Previous slide" at bounding box center [431, 212] width 26 height 26
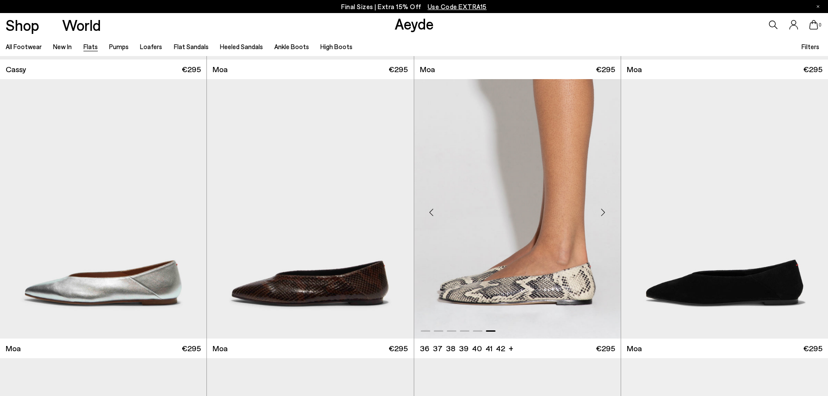
click at [428, 213] on div "Previous slide" at bounding box center [431, 212] width 26 height 26
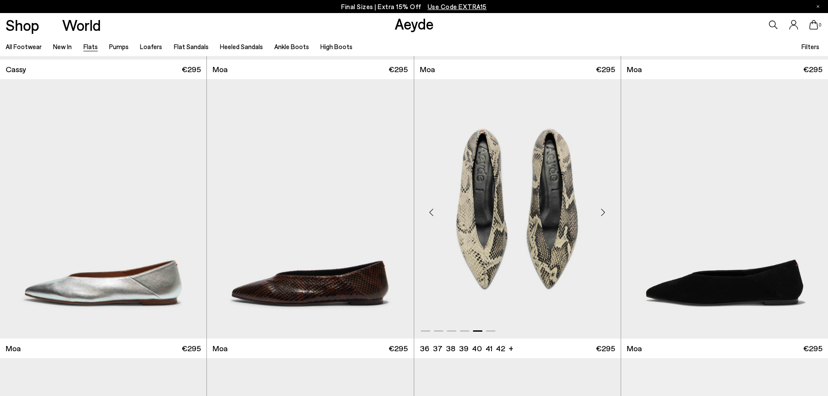
click at [428, 213] on div "Previous slide" at bounding box center [431, 212] width 26 height 26
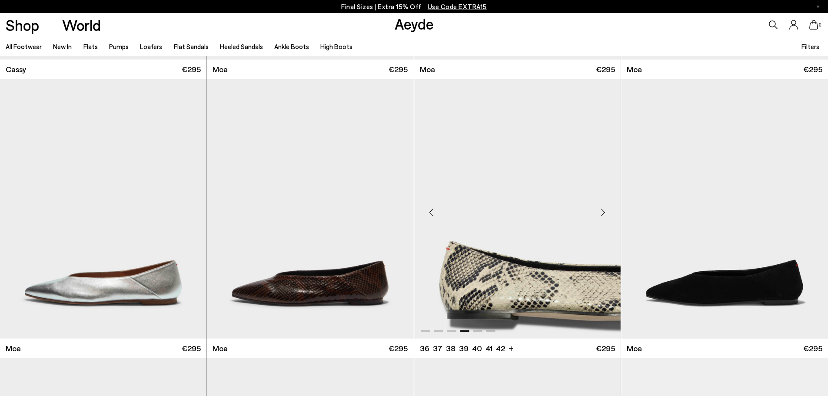
click at [428, 213] on div "Previous slide" at bounding box center [431, 212] width 26 height 26
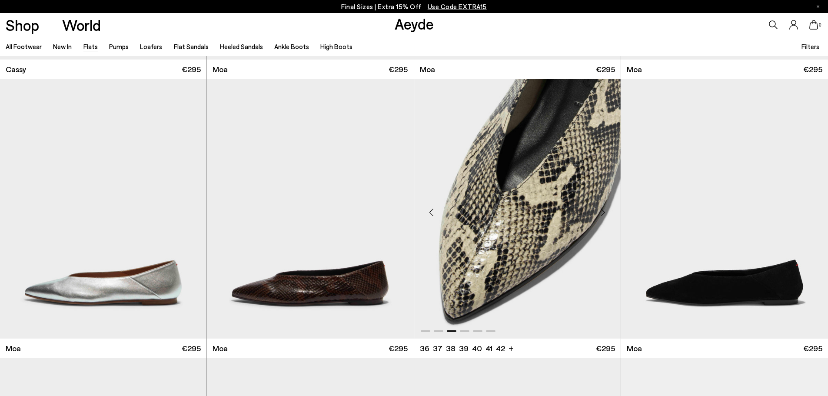
click at [428, 213] on div "Previous slide" at bounding box center [431, 212] width 26 height 26
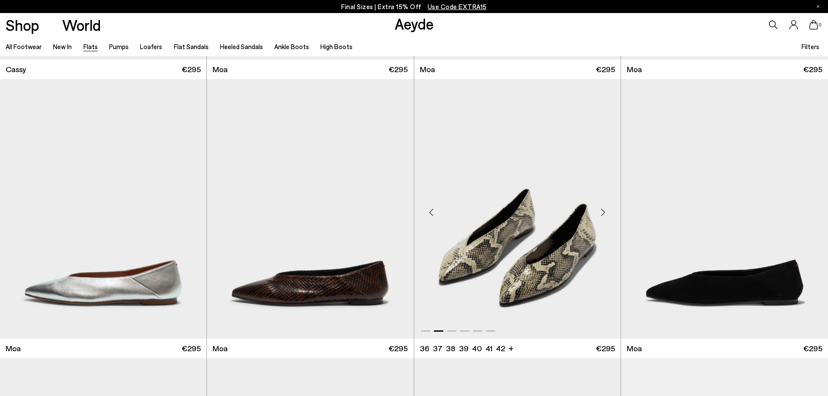
click at [428, 213] on div "Previous slide" at bounding box center [431, 212] width 26 height 26
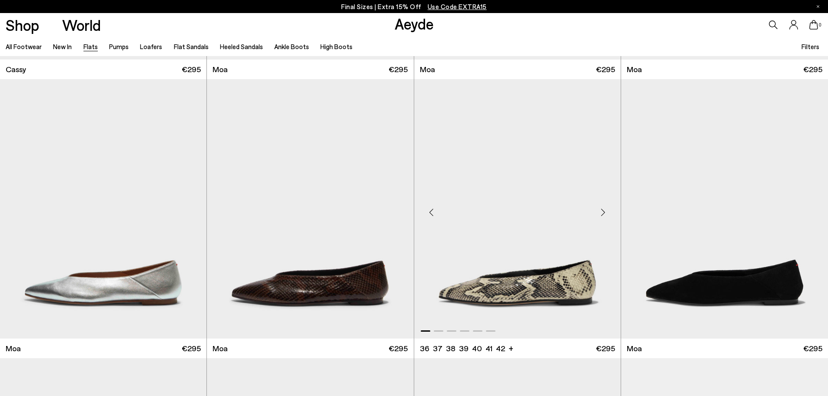
click at [428, 213] on div "Previous slide" at bounding box center [431, 212] width 26 height 26
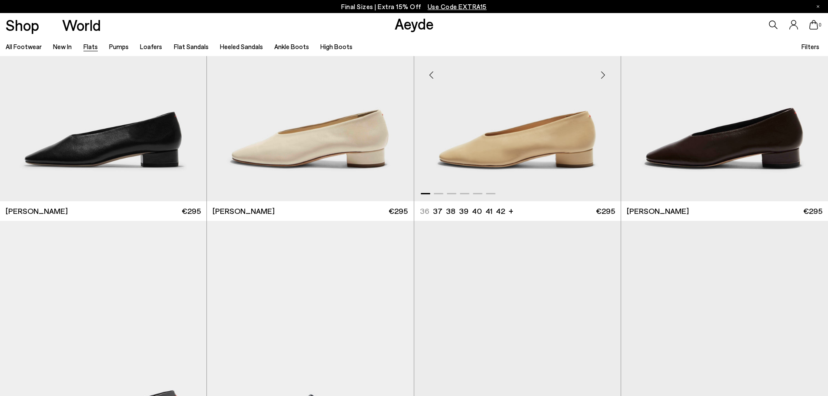
scroll to position [2781, 0]
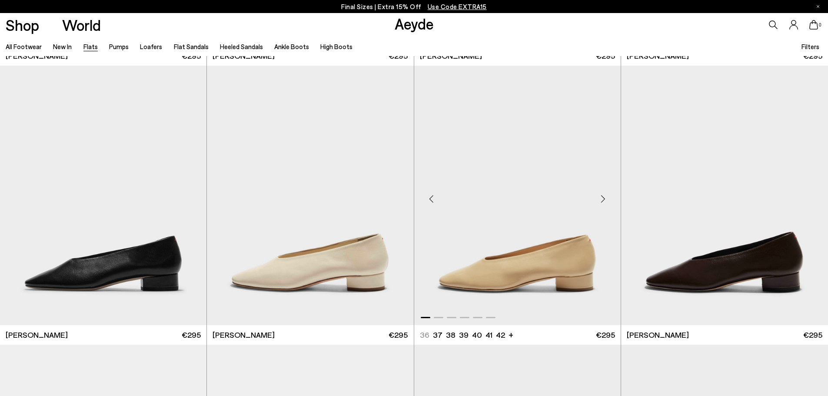
click at [433, 200] on div "Previous slide" at bounding box center [431, 199] width 26 height 26
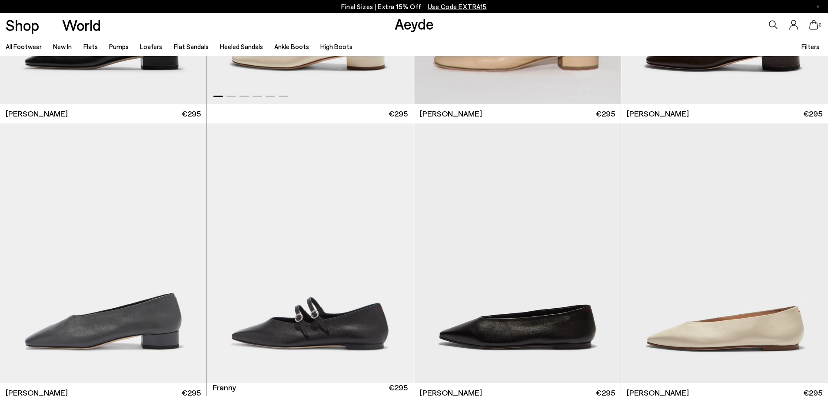
scroll to position [3042, 0]
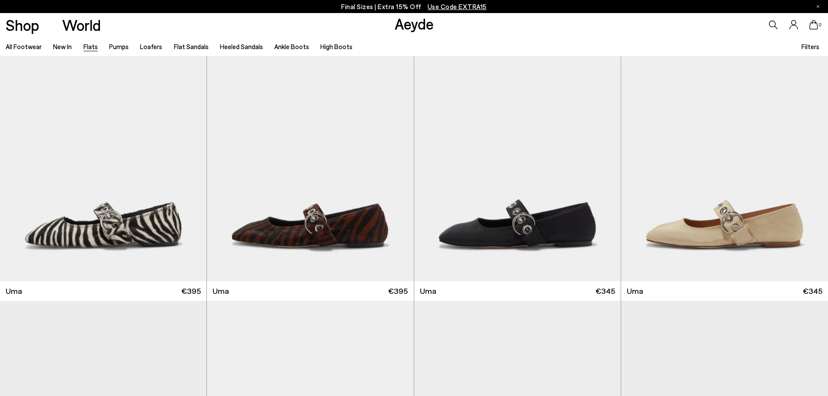
scroll to position [4389, 0]
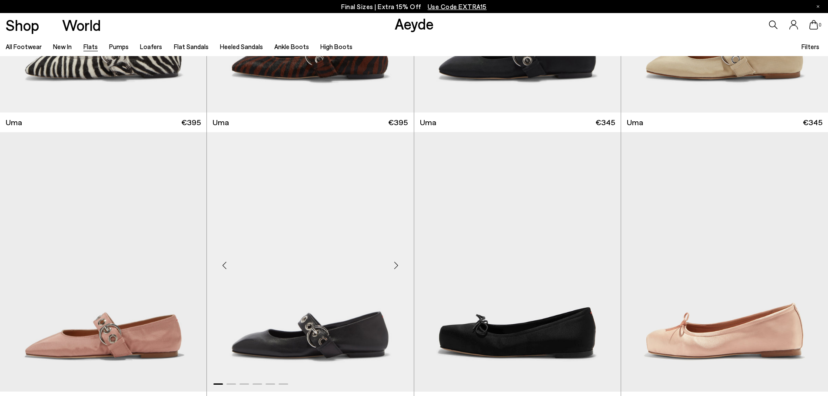
click at [229, 263] on div "Previous slide" at bounding box center [224, 265] width 26 height 26
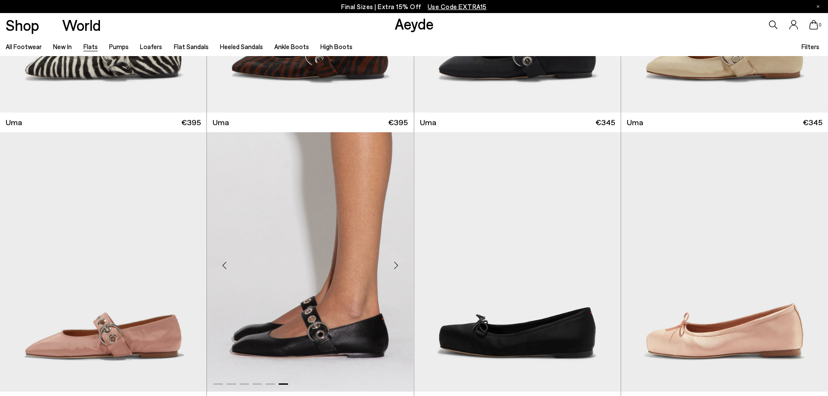
click at [223, 267] on div "Previous slide" at bounding box center [224, 265] width 26 height 26
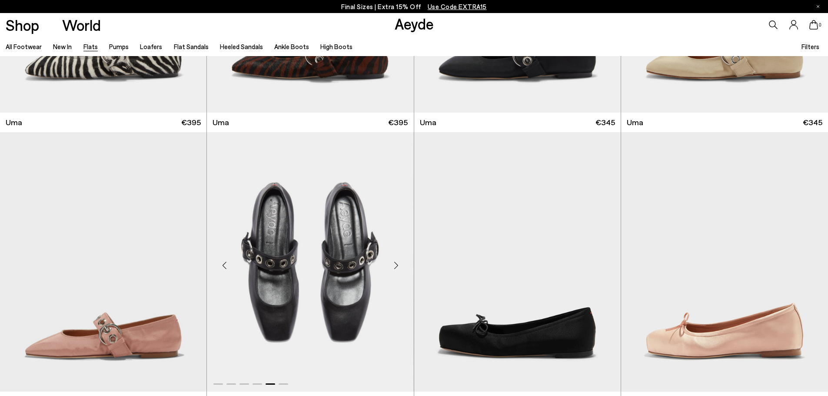
click at [223, 266] on div "Previous slide" at bounding box center [224, 265] width 26 height 26
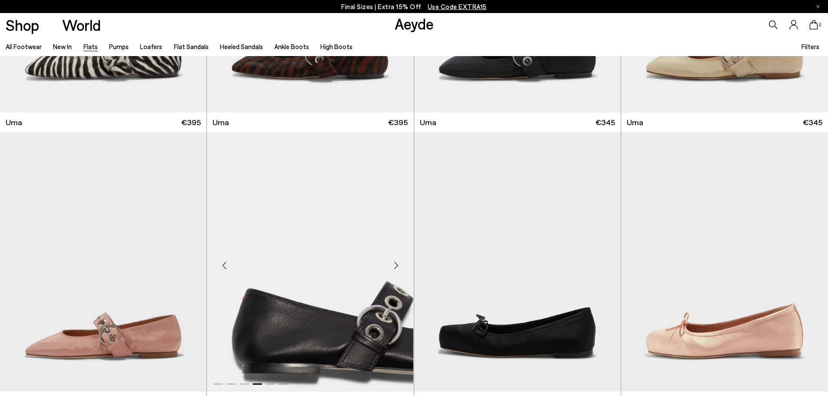
click at [223, 266] on div "Previous slide" at bounding box center [224, 265] width 26 height 26
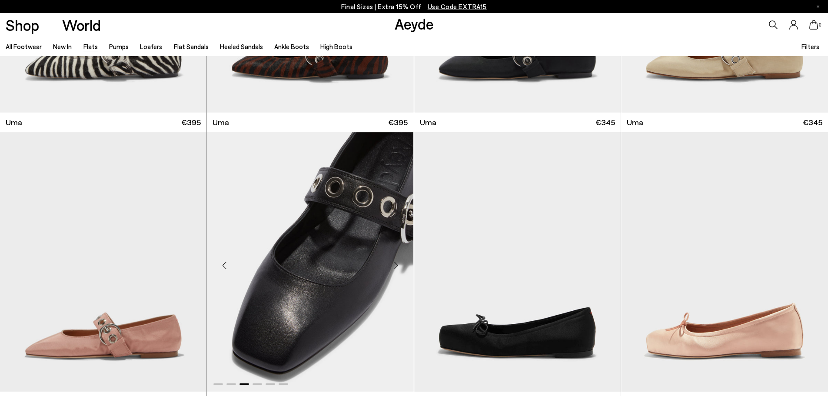
click at [223, 266] on div "Previous slide" at bounding box center [224, 265] width 26 height 26
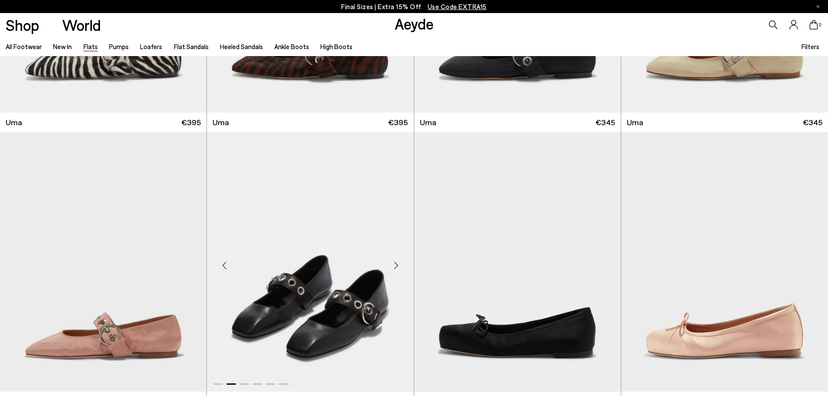
click at [223, 266] on div "Previous slide" at bounding box center [224, 265] width 26 height 26
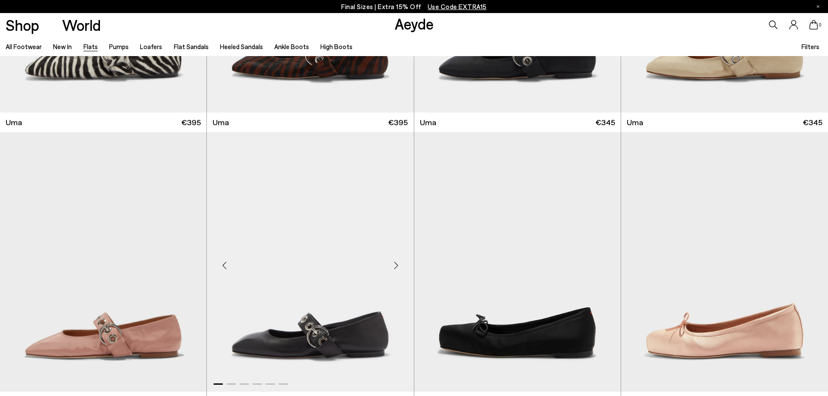
click at [223, 266] on div "Previous slide" at bounding box center [224, 265] width 26 height 26
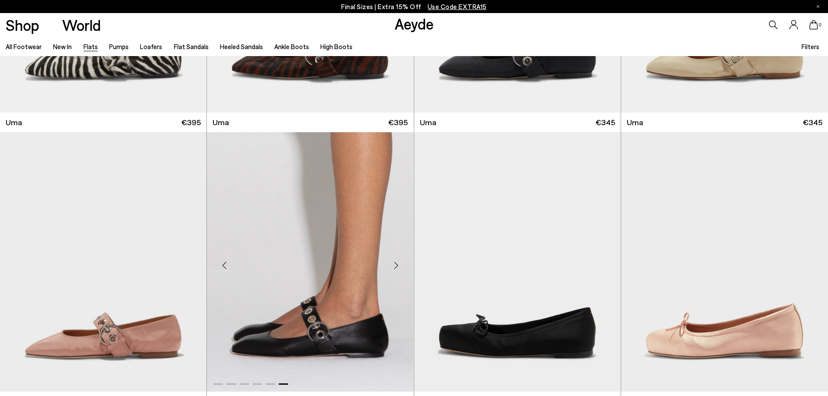
click at [223, 266] on div "Previous slide" at bounding box center [224, 265] width 26 height 26
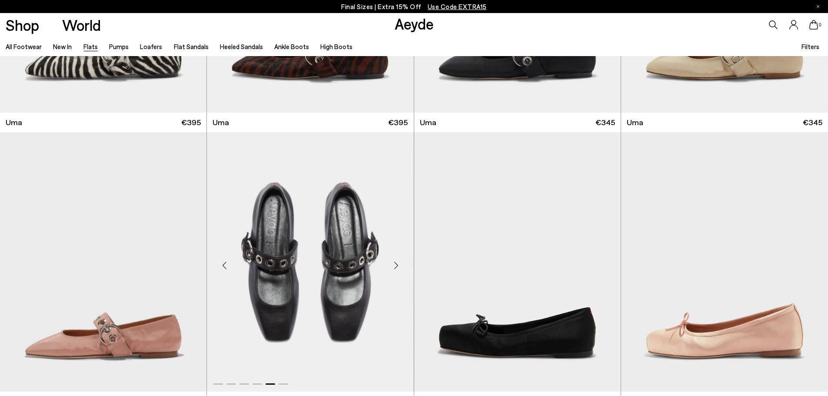
click at [223, 266] on div "Previous slide" at bounding box center [224, 265] width 26 height 26
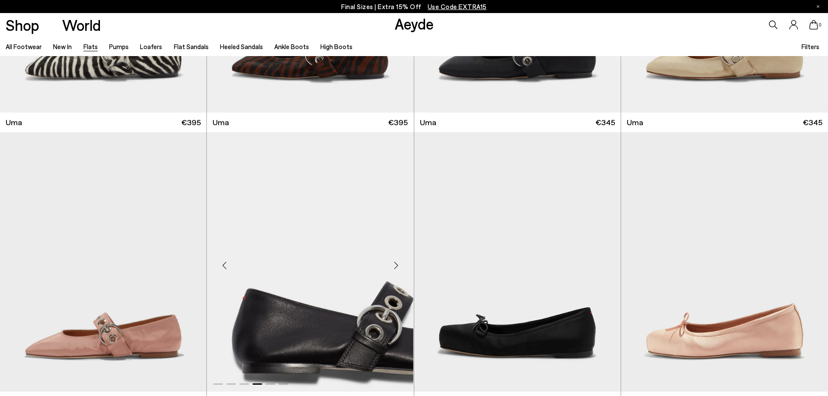
click at [223, 266] on div "Previous slide" at bounding box center [224, 265] width 26 height 26
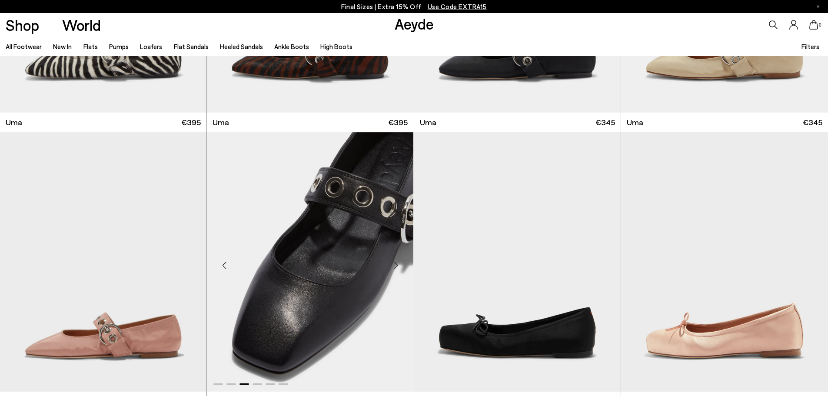
click at [223, 266] on div "Previous slide" at bounding box center [224, 265] width 26 height 26
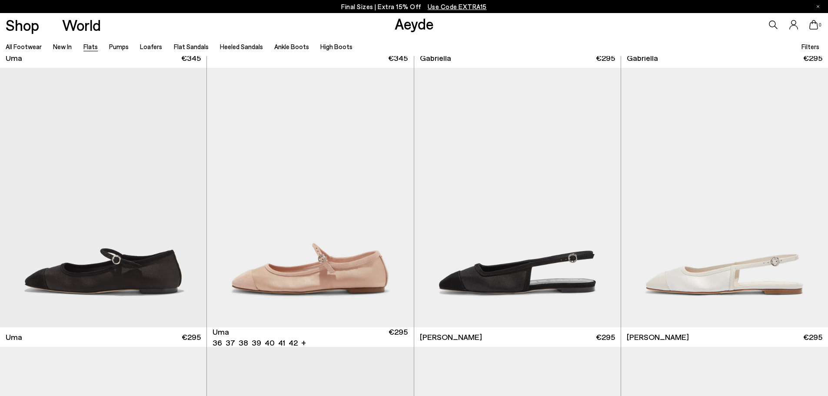
scroll to position [4737, 0]
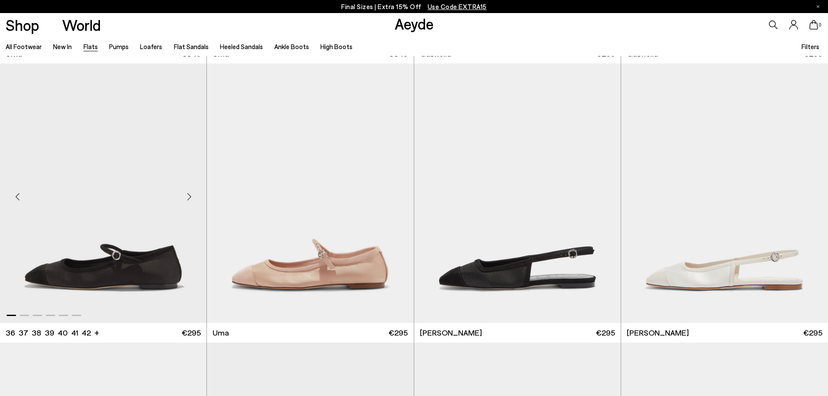
click at [24, 195] on div "Previous slide" at bounding box center [17, 197] width 26 height 26
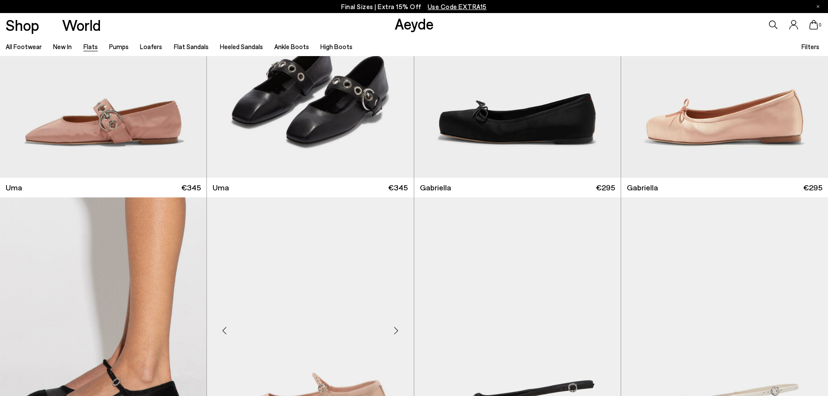
scroll to position [4476, 0]
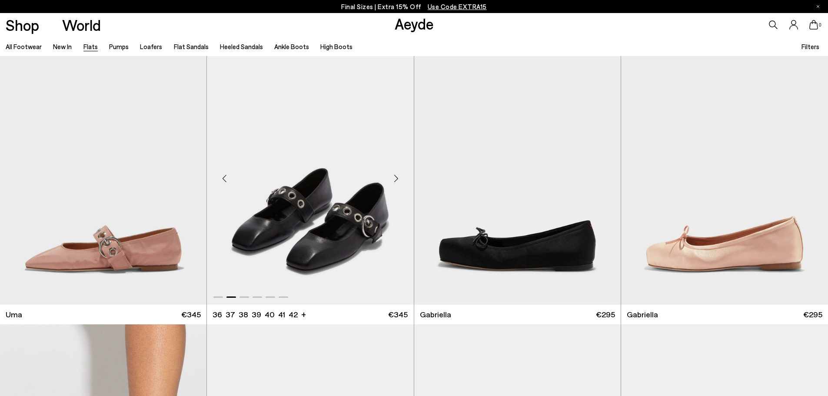
click at [223, 172] on div "Previous slide" at bounding box center [224, 178] width 26 height 26
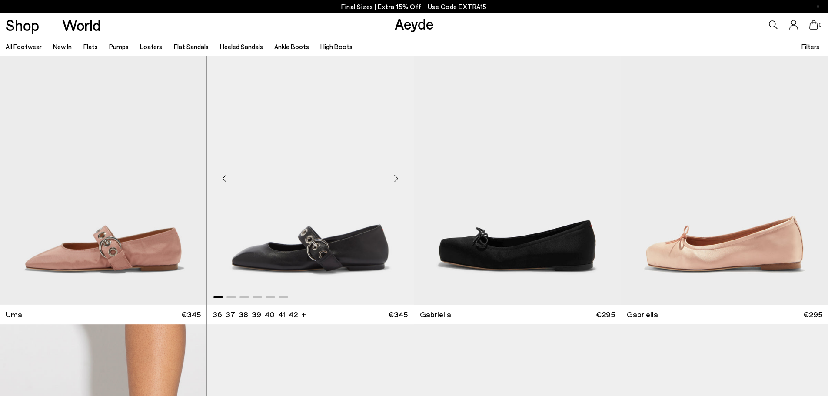
click at [225, 177] on div "Previous slide" at bounding box center [224, 178] width 26 height 26
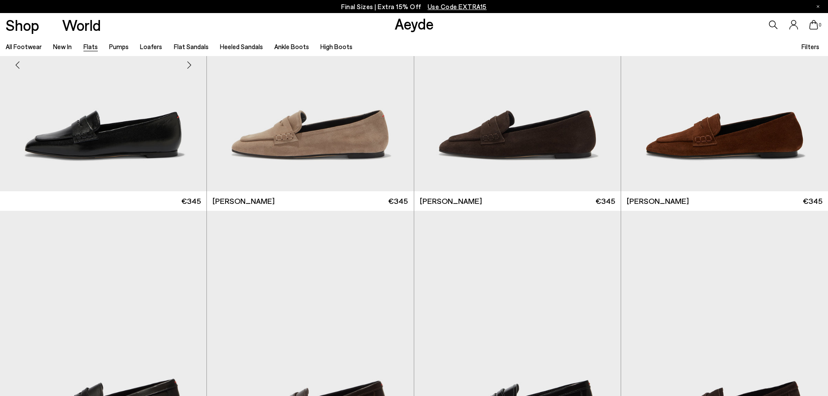
scroll to position [5302, 0]
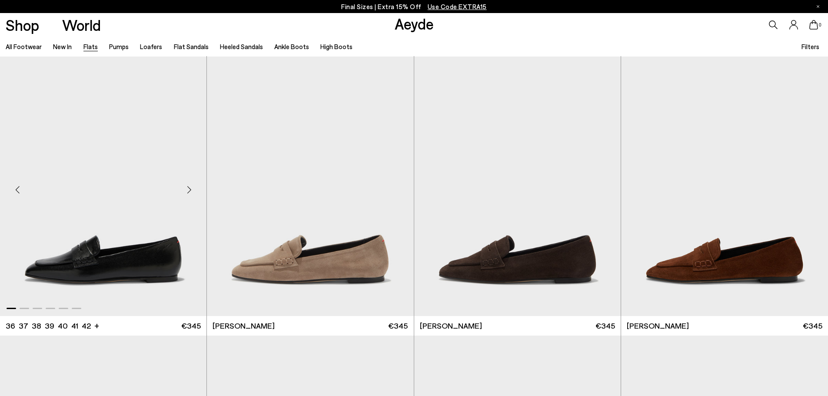
click at [23, 187] on div "Previous slide" at bounding box center [17, 190] width 26 height 26
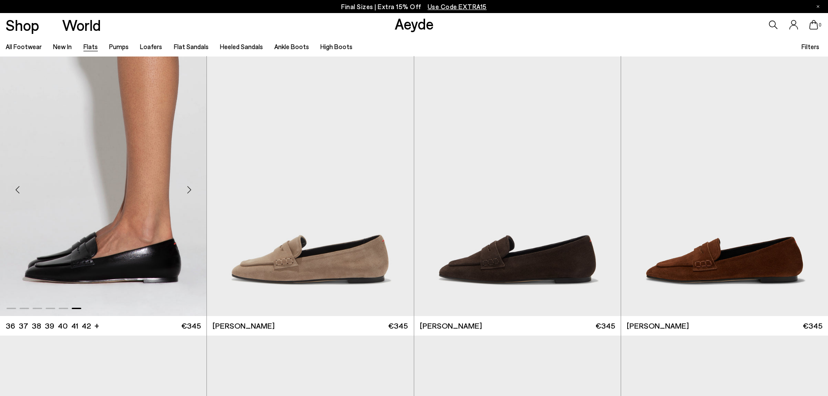
click at [22, 188] on div "Previous slide" at bounding box center [17, 190] width 26 height 26
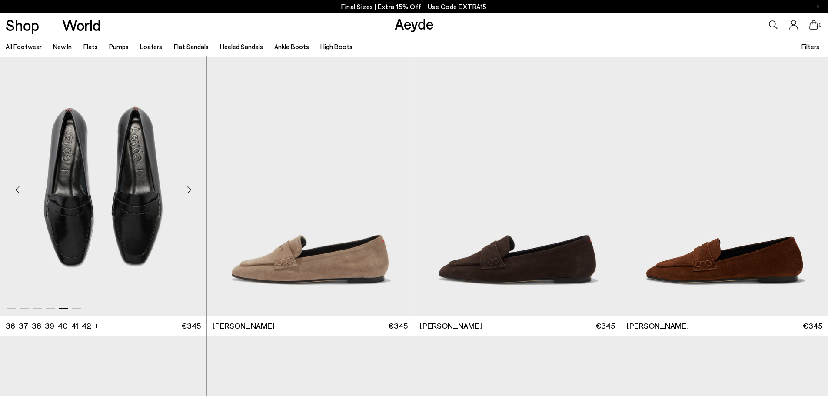
click at [22, 188] on div "Previous slide" at bounding box center [17, 190] width 26 height 26
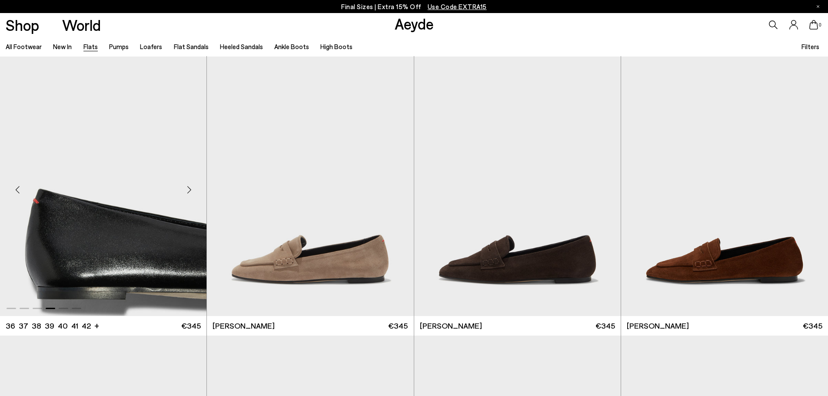
click at [19, 193] on div "Previous slide" at bounding box center [17, 190] width 26 height 26
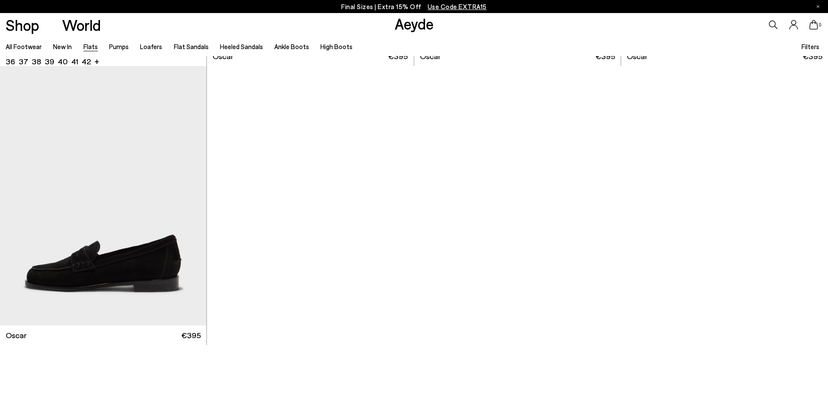
scroll to position [6041, 0]
